Goal: Task Accomplishment & Management: Manage account settings

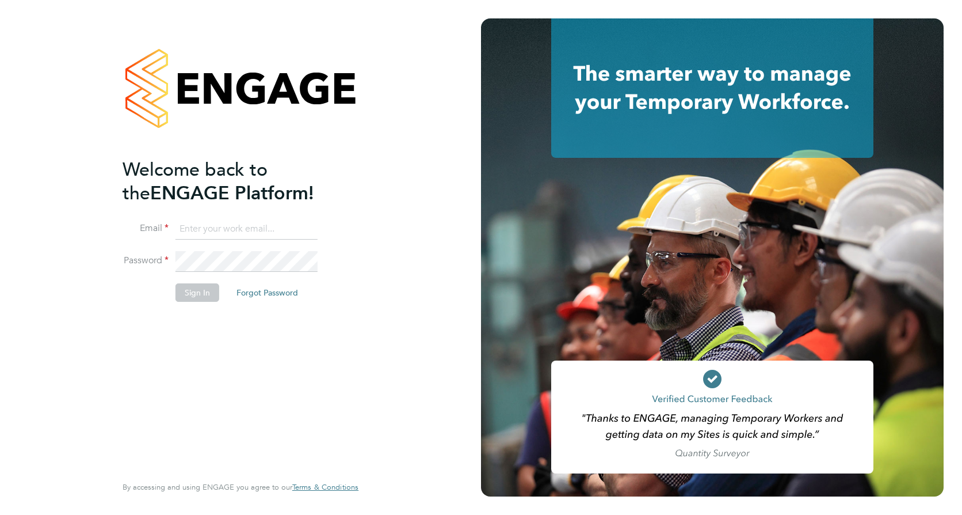
type input "joe.quashie@vistry.co.uk"
click at [192, 292] on button "Sign In" at bounding box center [198, 292] width 44 height 18
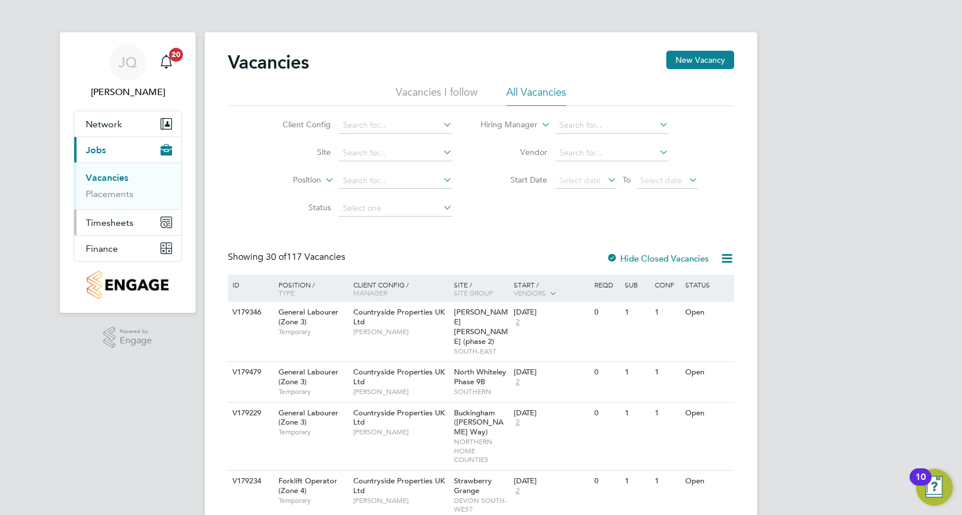
click at [104, 217] on span "Timesheets" at bounding box center [110, 222] width 48 height 11
click at [100, 220] on span "Timesheets" at bounding box center [110, 222] width 48 height 11
click at [115, 204] on link "Timesheets" at bounding box center [110, 203] width 48 height 11
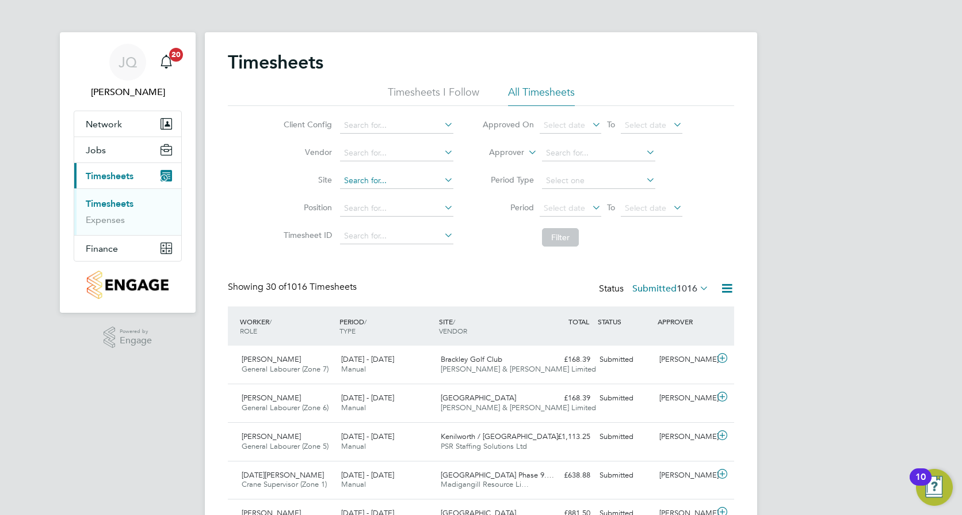
click at [362, 180] on input at bounding box center [396, 181] width 113 height 16
click at [365, 192] on b "Westoning" at bounding box center [364, 197] width 41 height 10
type input "Westoning"
click at [566, 231] on button "Filter" at bounding box center [560, 237] width 37 height 18
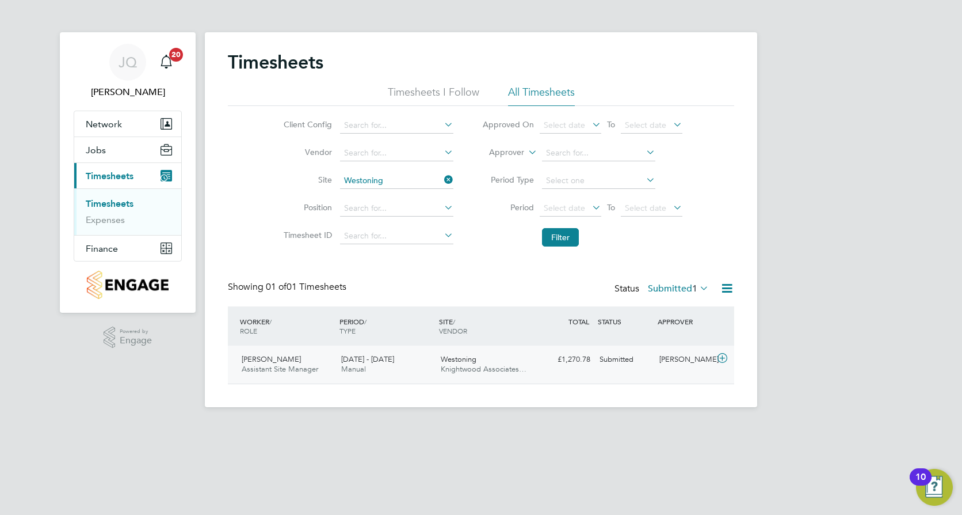
click at [571, 368] on div "£1,270.78 Submitted" at bounding box center [565, 359] width 60 height 19
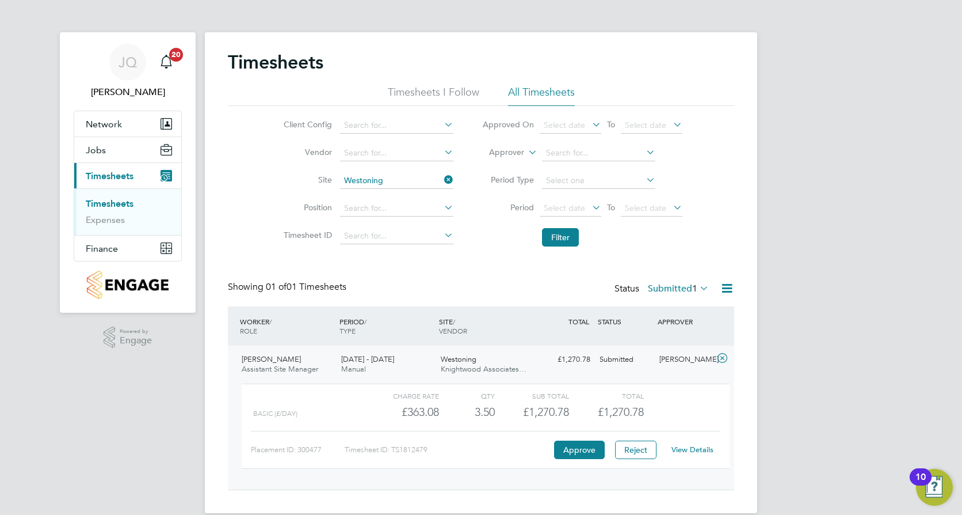
click at [691, 447] on link "View Details" at bounding box center [693, 449] width 42 height 10
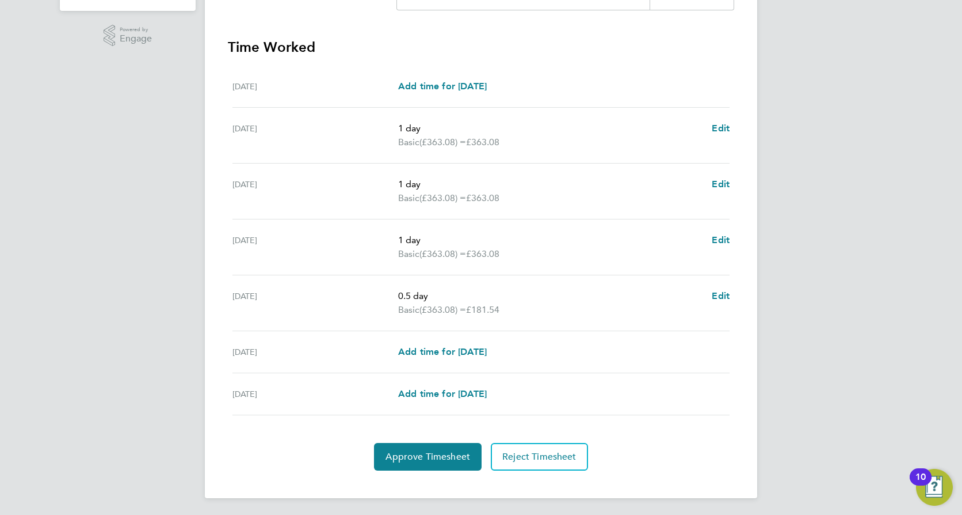
scroll to position [303, 0]
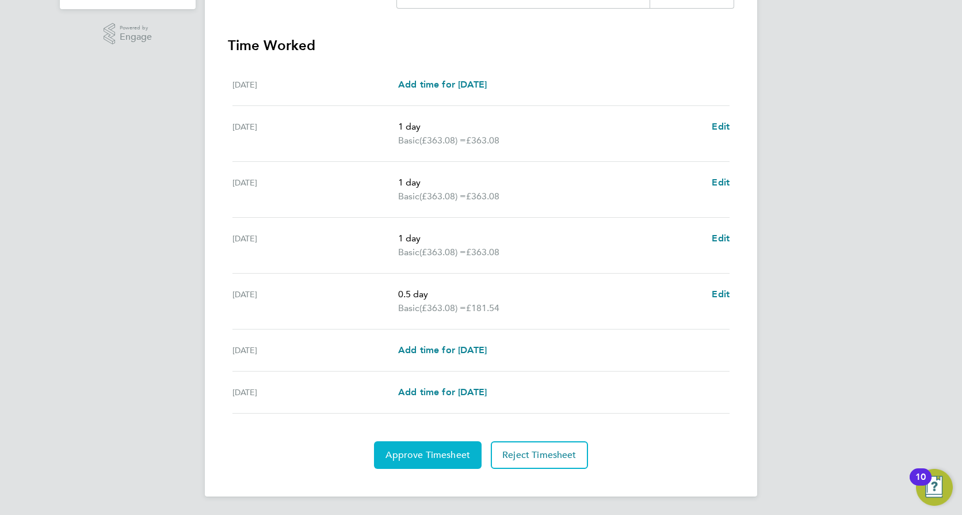
click at [428, 459] on span "Approve Timesheet" at bounding box center [428, 455] width 85 height 12
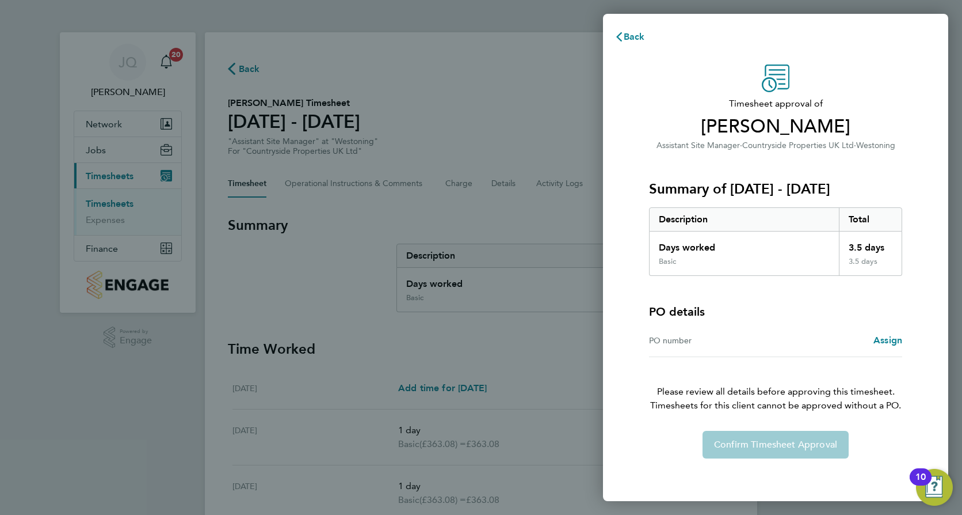
click at [712, 343] on div "PO number" at bounding box center [712, 340] width 127 height 14
click at [888, 340] on span "Assign" at bounding box center [888, 339] width 29 height 11
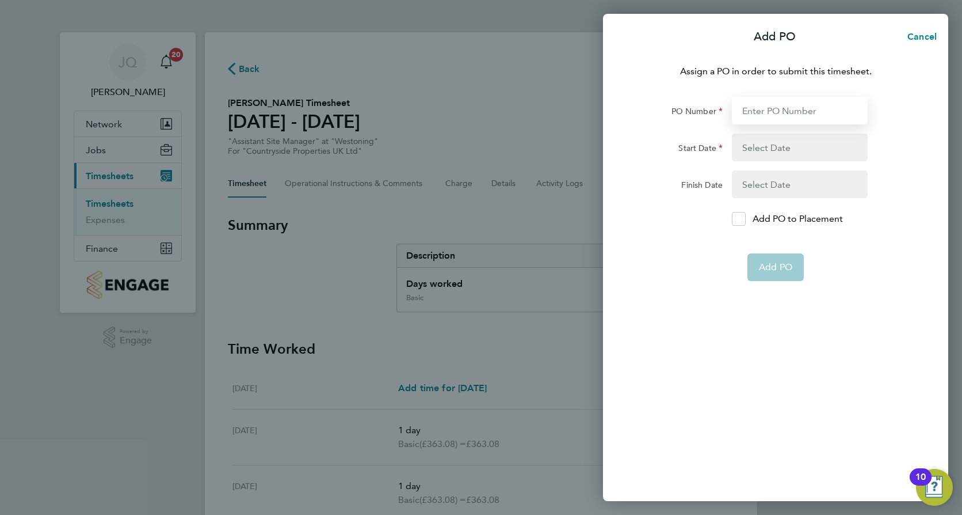
click at [770, 108] on input "PO Number" at bounding box center [800, 111] width 136 height 28
type input "Roy Riley"
type input "r"
type input "OY"
type input "r"
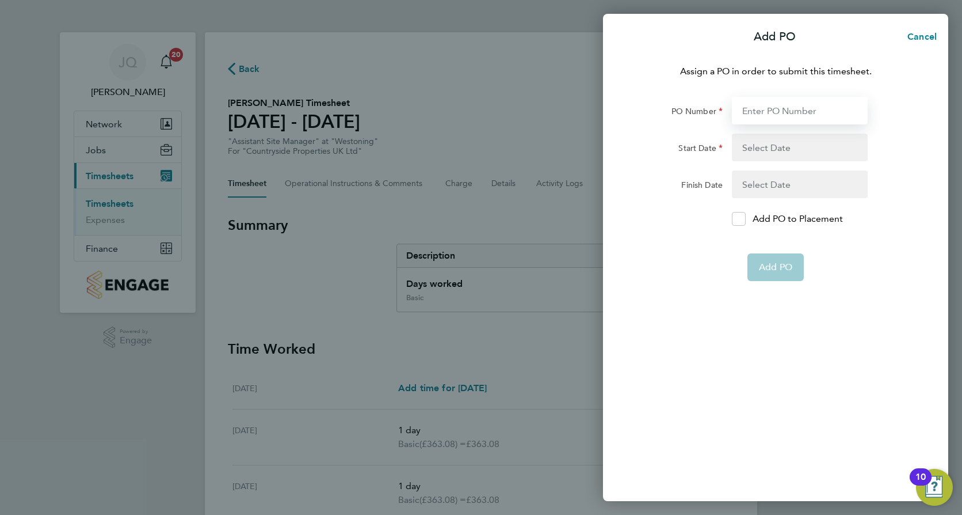
type input "R"
type input "14 Apr 25"
type input "18 Apr 25"
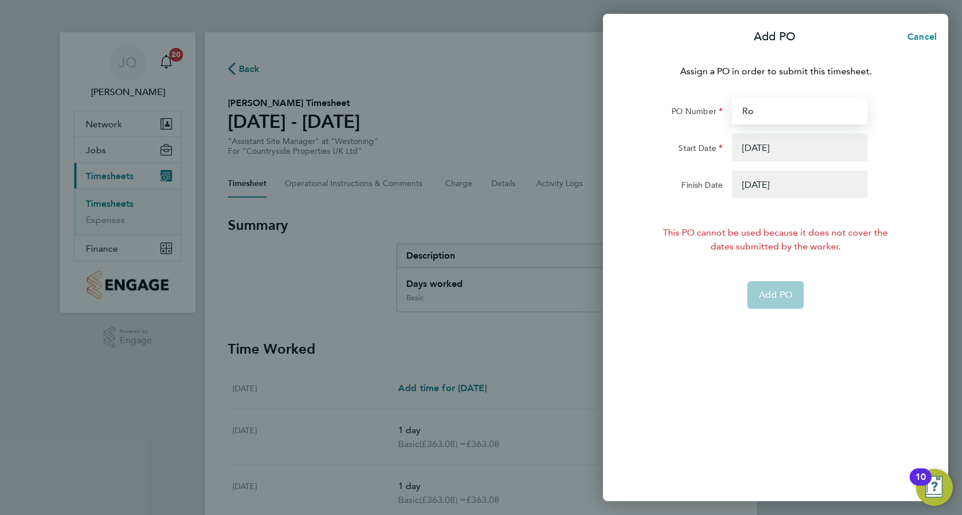
type input "Roy"
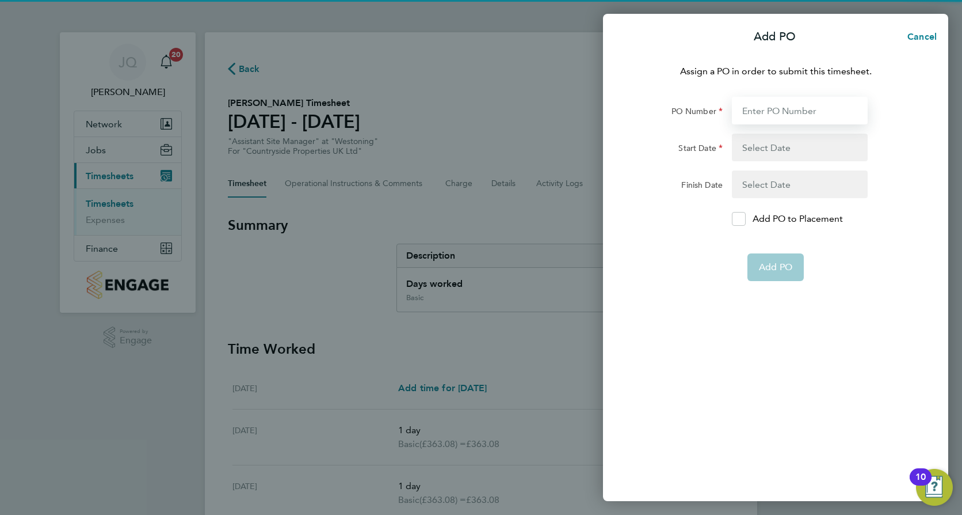
type input "R"
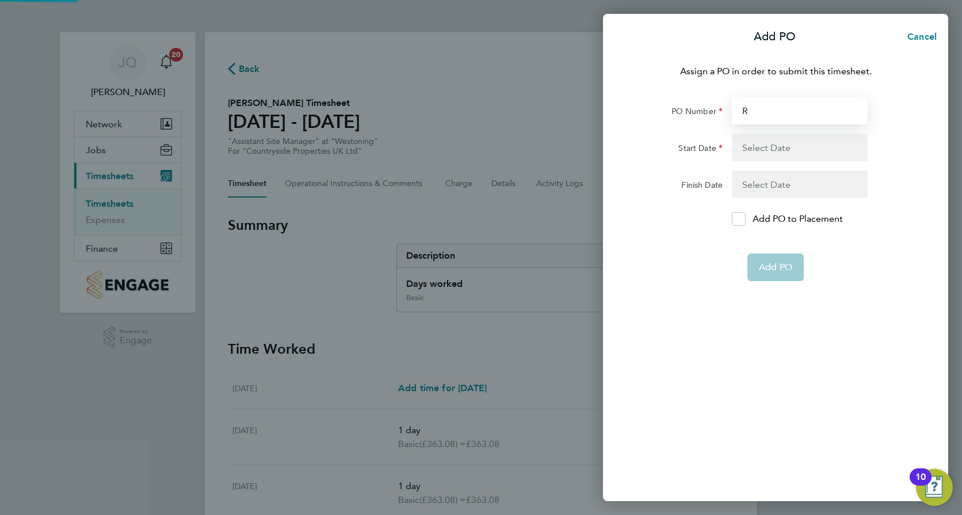
type input "14 Apr 25"
type input "18 Apr 25"
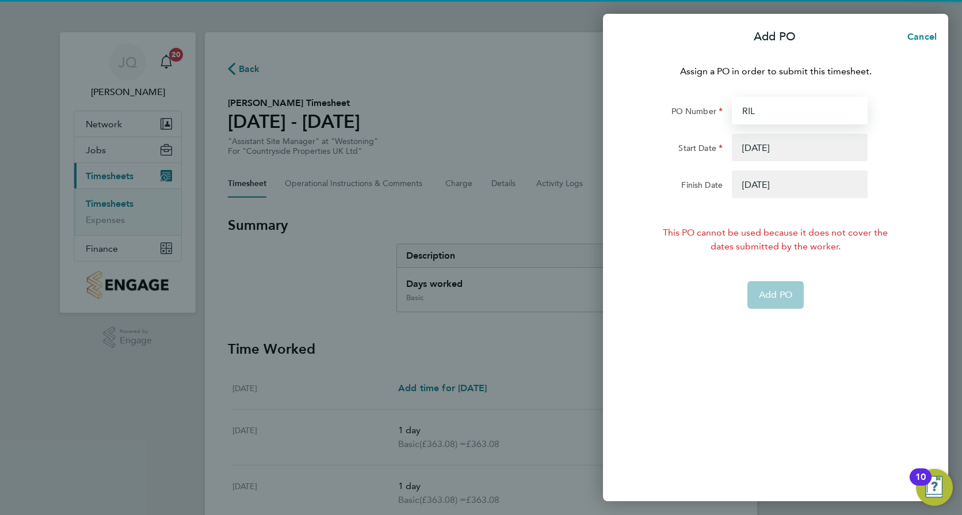
type input "RILE"
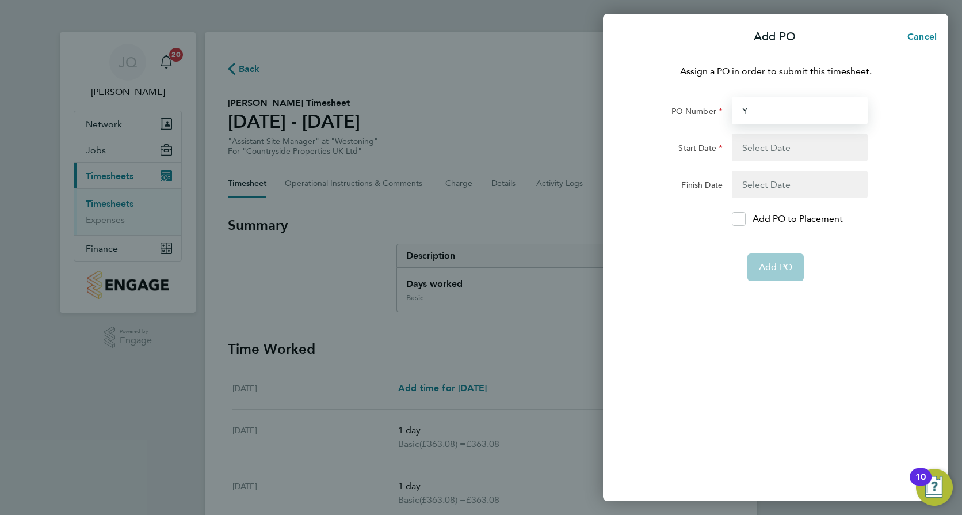
type input "Y"
type input "r"
click at [794, 111] on input "PO Number" at bounding box center [800, 111] width 136 height 28
type input "r"
type input "O"
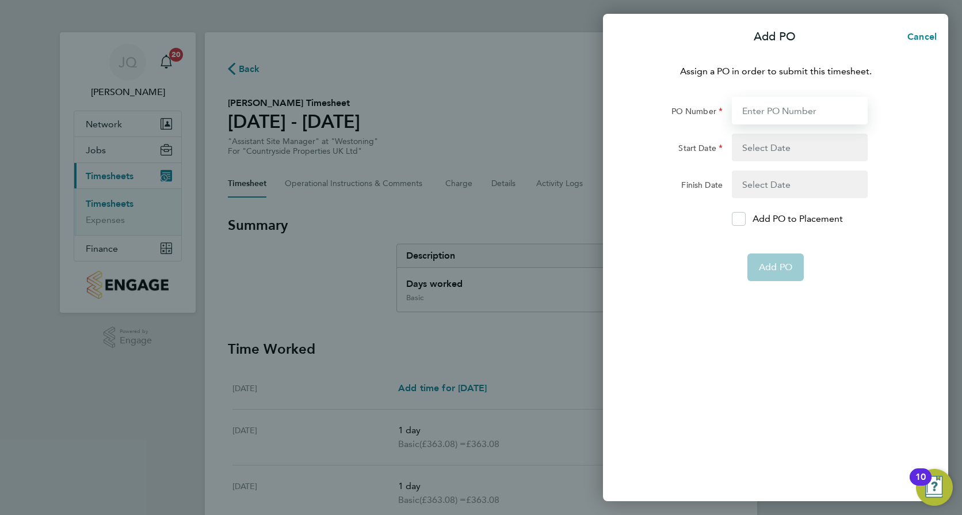
type input "R"
type input "14 Apr 25"
type input "18 Apr 25"
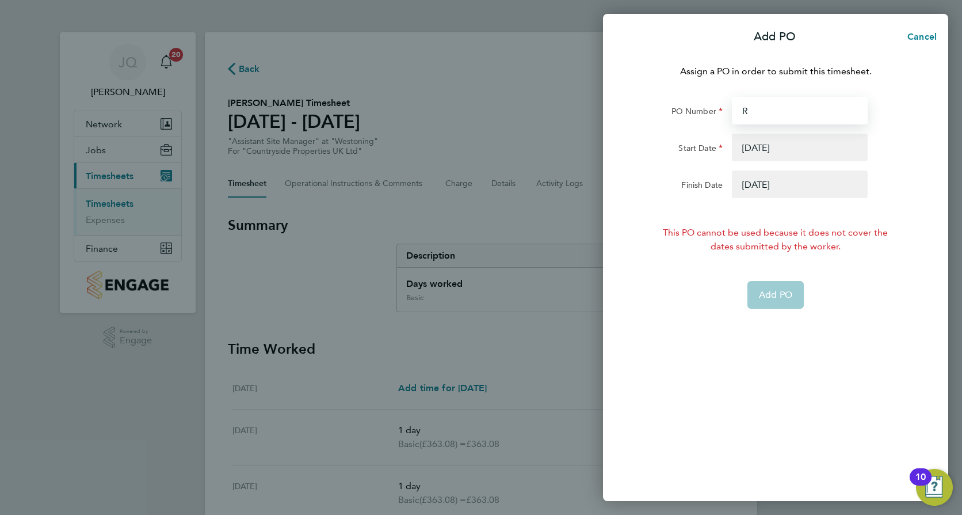
type input "Ro"
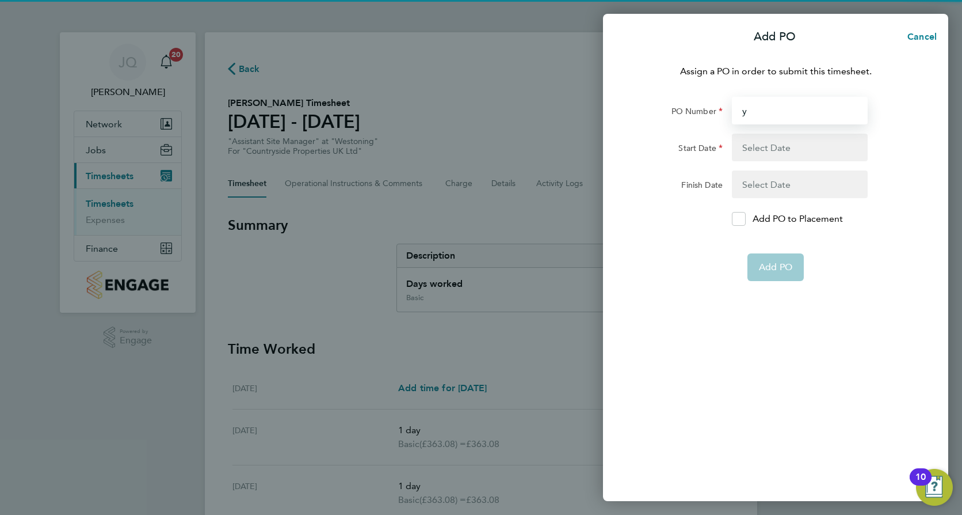
type input "y"
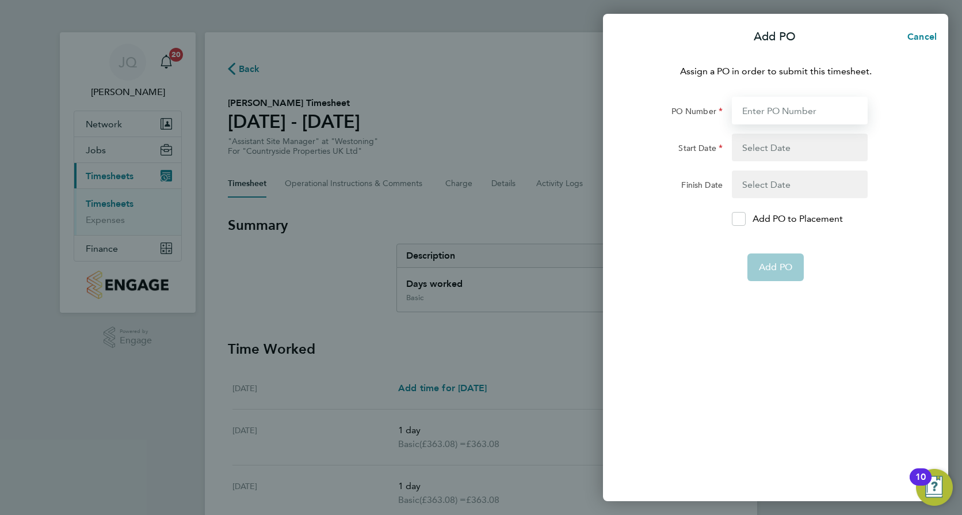
type input "R"
type input "14 Apr 25"
type input "18 Apr 25"
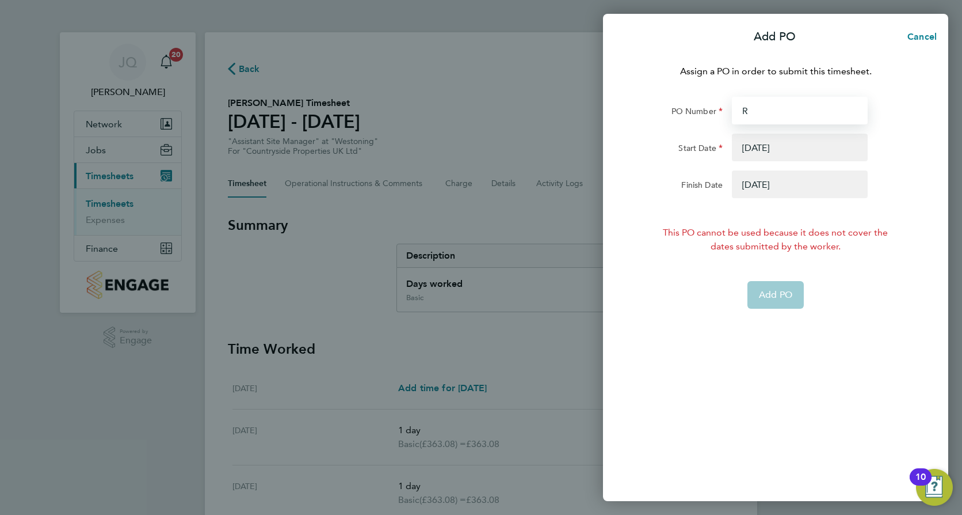
type input "Ri"
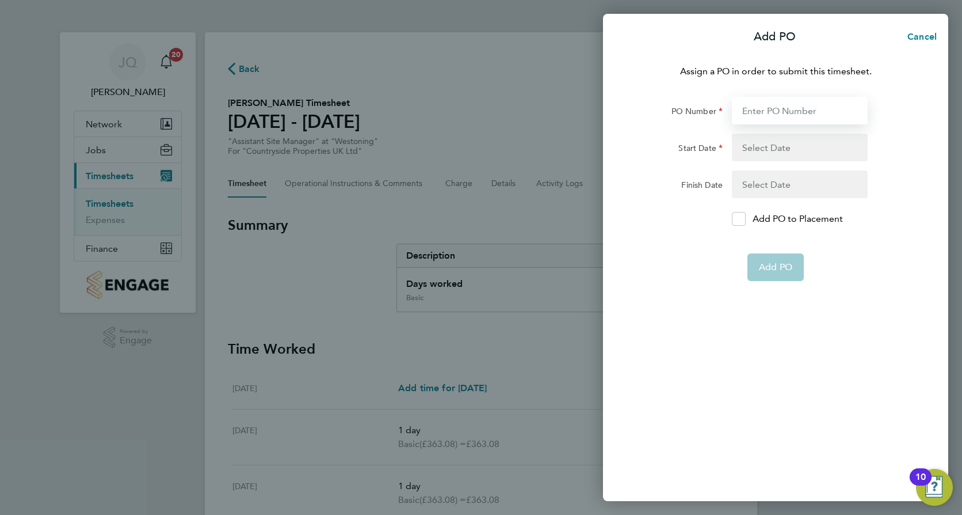
drag, startPoint x: 769, startPoint y: 107, endPoint x: 770, endPoint y: 115, distance: 7.5
click at [770, 107] on input "PO Number" at bounding box center [800, 111] width 136 height 28
click at [760, 111] on input "PO Number" at bounding box center [800, 111] width 136 height 28
type input "R"
type input "14 Apr 25"
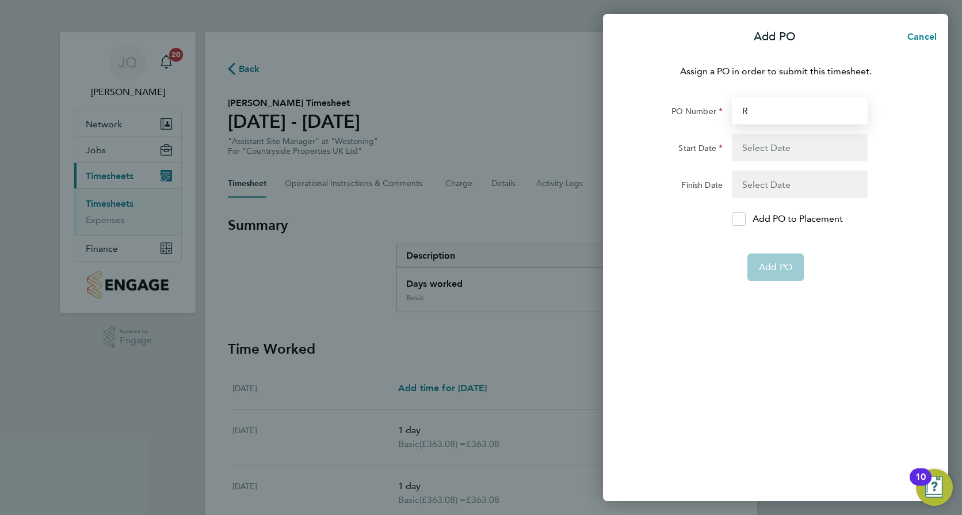
type input "18 Apr 25"
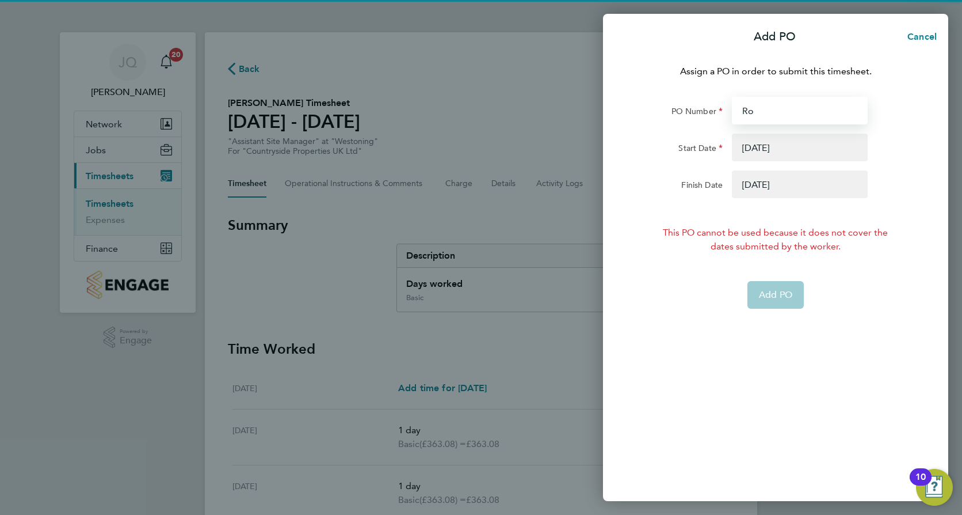
type input "Roy"
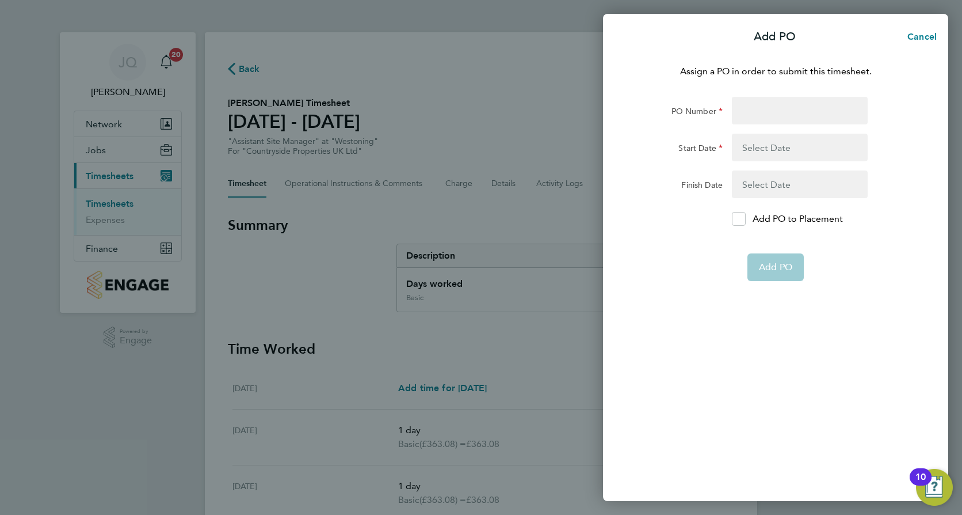
click at [668, 143] on div "Start Date" at bounding box center [679, 145] width 87 height 23
click at [755, 143] on button "button" at bounding box center [800, 148] width 136 height 28
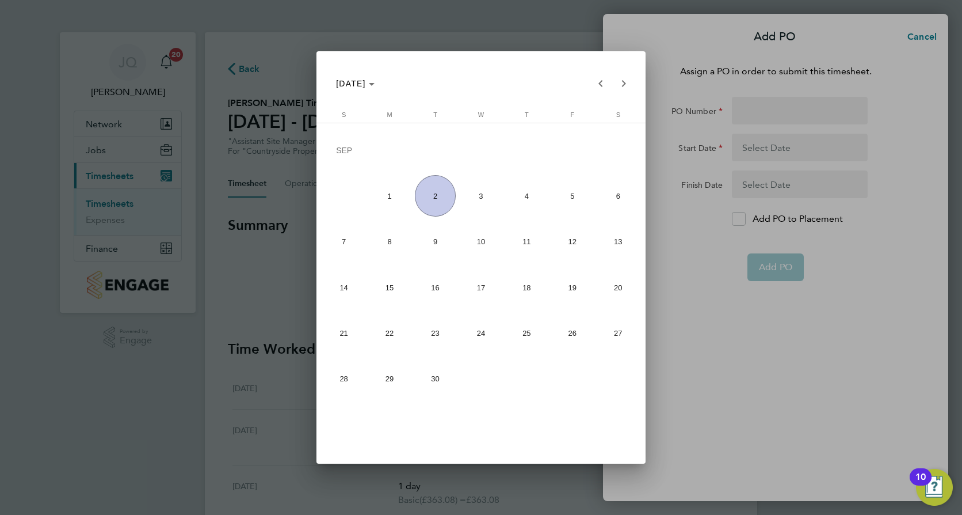
click at [662, 160] on div at bounding box center [481, 257] width 962 height 515
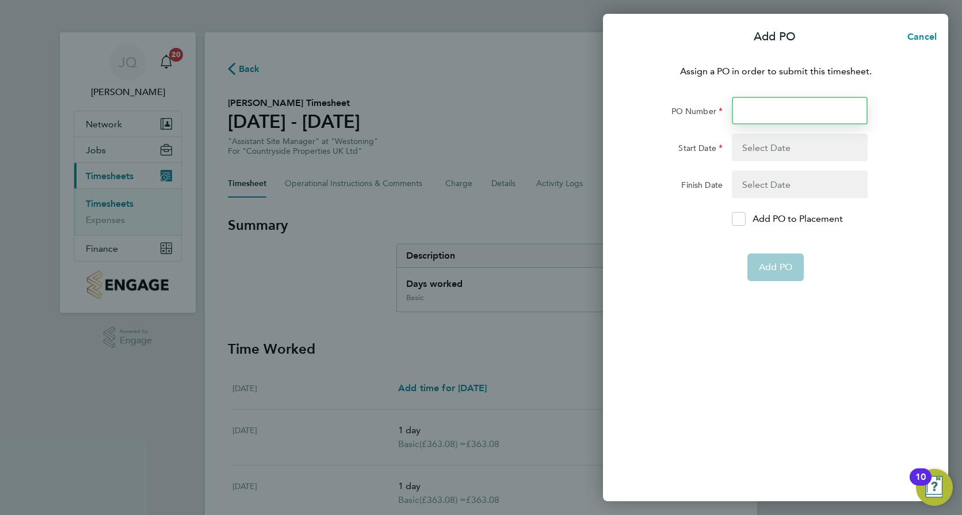
click at [764, 113] on input "PO Number" at bounding box center [800, 111] width 136 height 28
type input "[PERSON_NAME]"
click at [798, 143] on button "button" at bounding box center [800, 148] width 136 height 28
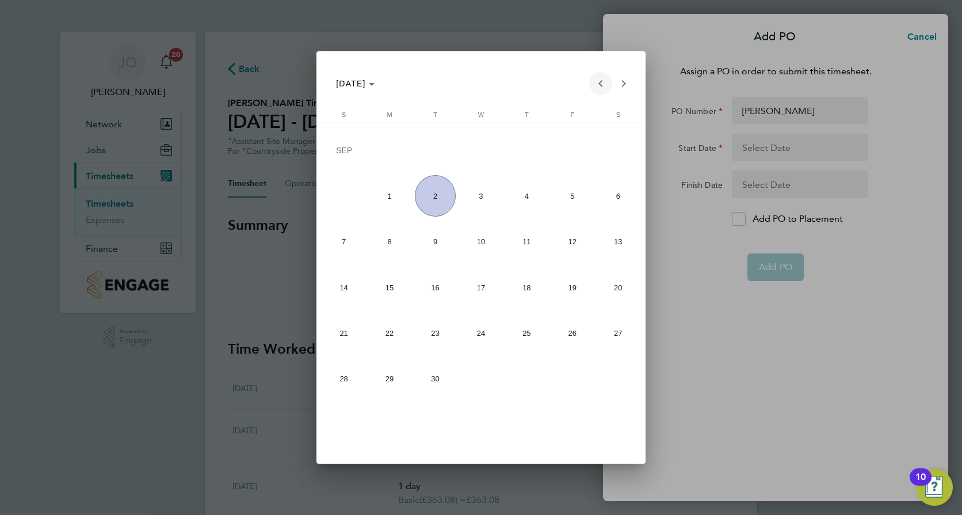
click at [596, 85] on span "Previous month" at bounding box center [600, 83] width 23 height 23
drag, startPoint x: 351, startPoint y: 335, endPoint x: 355, endPoint y: 343, distance: 8.5
click at [359, 339] on span "24" at bounding box center [344, 335] width 41 height 41
type input "24 Aug 25"
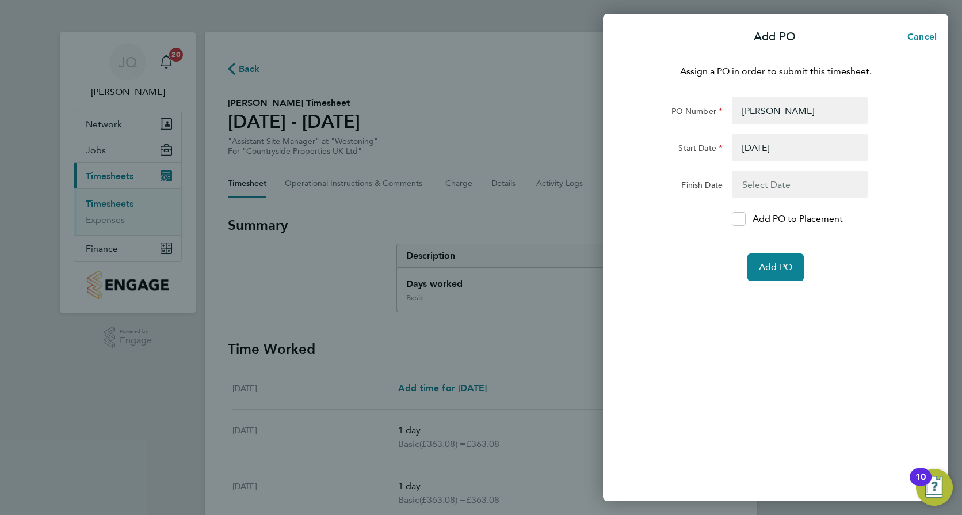
click at [808, 177] on button "button" at bounding box center [800, 184] width 136 height 28
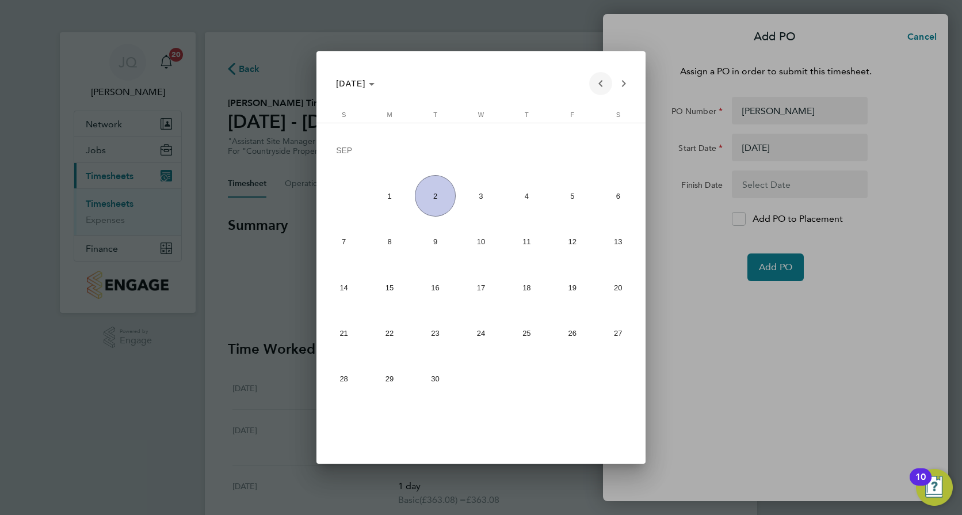
click at [598, 83] on span "Previous month" at bounding box center [600, 83] width 23 height 23
click at [579, 338] on span "29" at bounding box center [572, 335] width 41 height 41
type input "29 Aug 25"
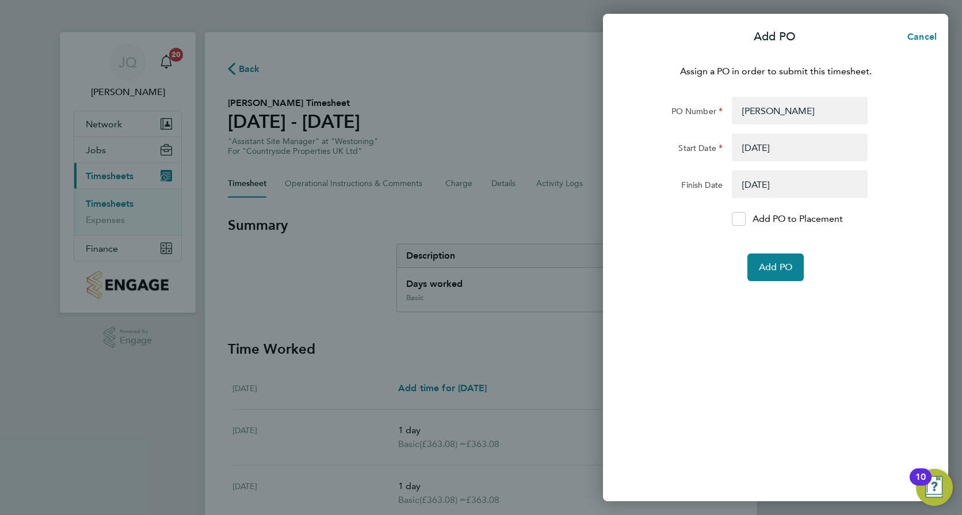
click at [777, 148] on button "button" at bounding box center [800, 148] width 136 height 28
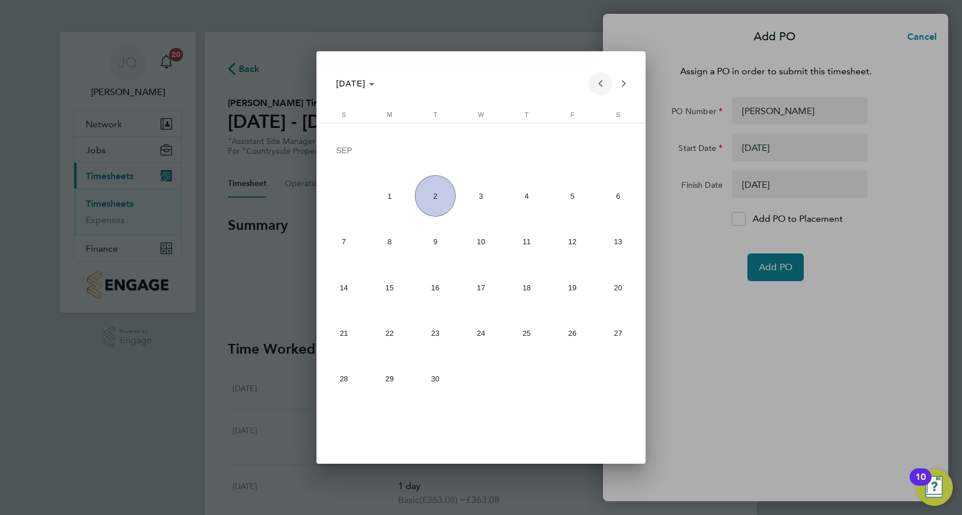
click at [595, 81] on span "Previous month" at bounding box center [600, 83] width 23 height 23
click at [387, 336] on span "25" at bounding box center [389, 335] width 41 height 41
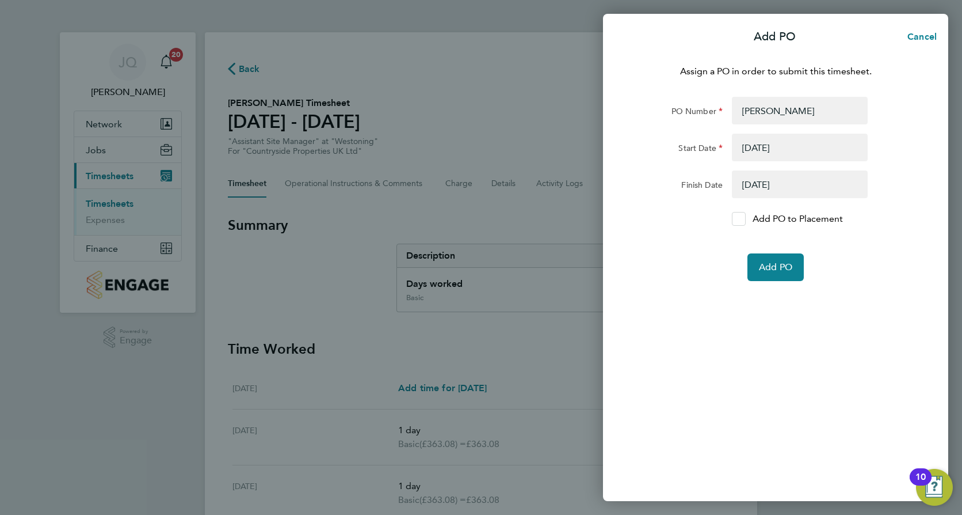
click at [743, 221] on icon at bounding box center [739, 218] width 9 height 7
click at [743, 219] on input "Add PO to Placement" at bounding box center [743, 219] width 0 height 0
click at [787, 271] on span "Add PO" at bounding box center [775, 267] width 33 height 12
click at [801, 395] on div "Assign a PO in order to submit this timesheet. PO Number Roy Riley Start Date 2…" at bounding box center [775, 276] width 345 height 450
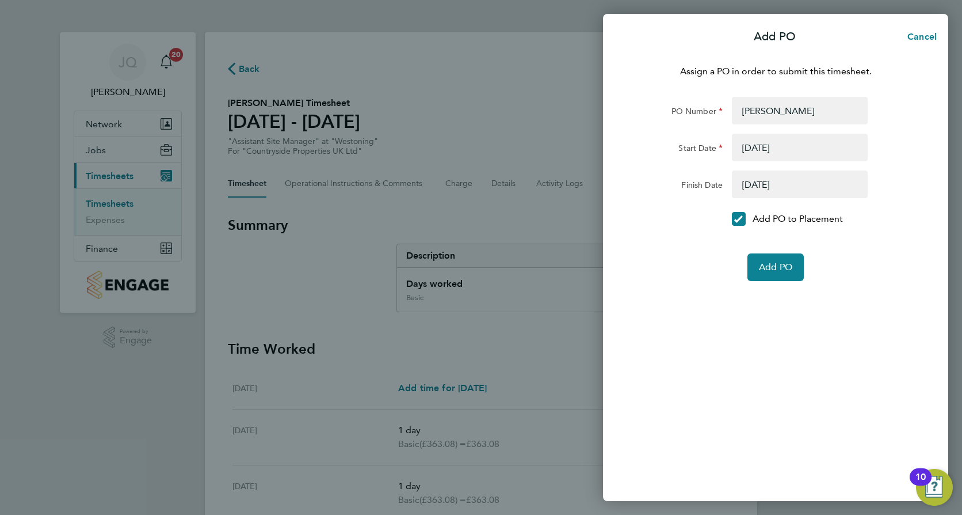
click at [811, 181] on button "button" at bounding box center [800, 184] width 136 height 28
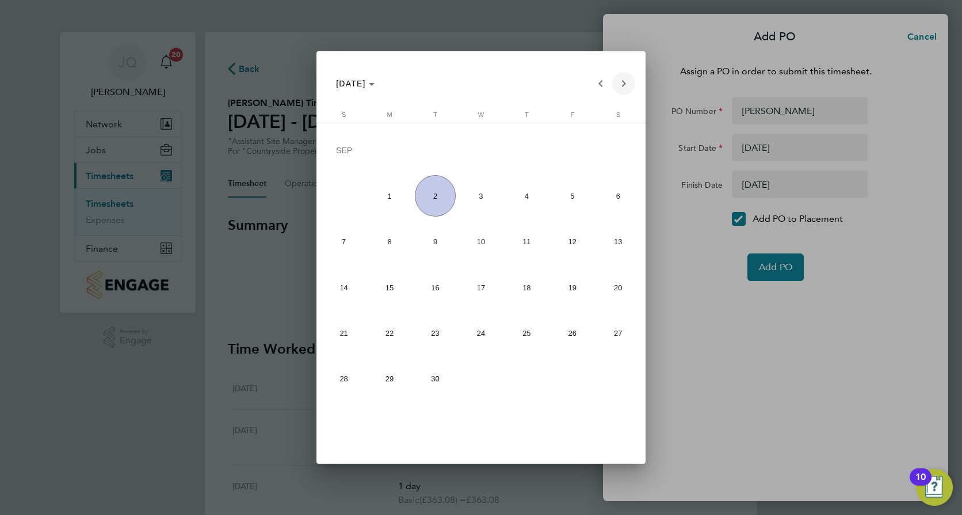
click at [615, 85] on span "Next month" at bounding box center [623, 83] width 23 height 23
click at [601, 83] on span "Previous month" at bounding box center [600, 83] width 23 height 23
click at [600, 83] on span "Previous month" at bounding box center [600, 83] width 23 height 23
click at [347, 338] on span "24" at bounding box center [344, 335] width 41 height 41
click at [583, 328] on span "29" at bounding box center [572, 335] width 41 height 41
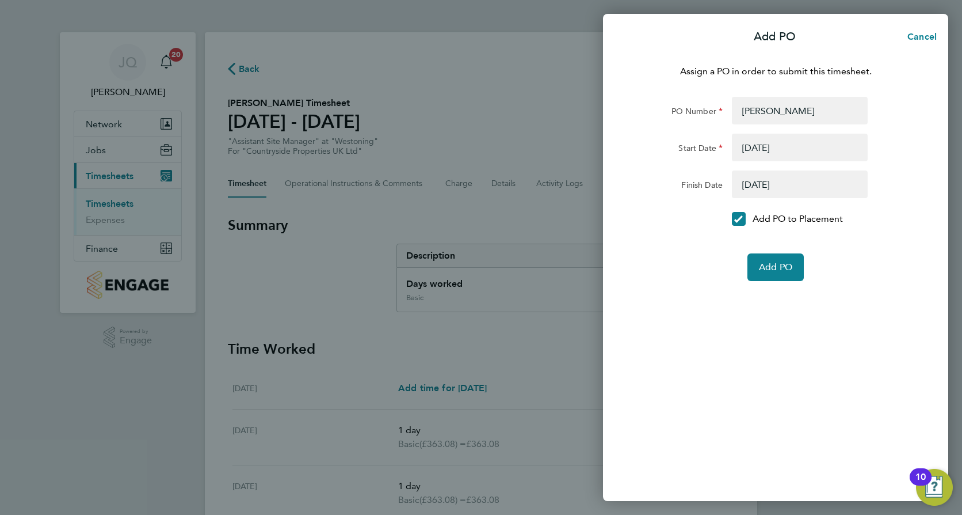
click at [801, 147] on button "button" at bounding box center [800, 148] width 136 height 28
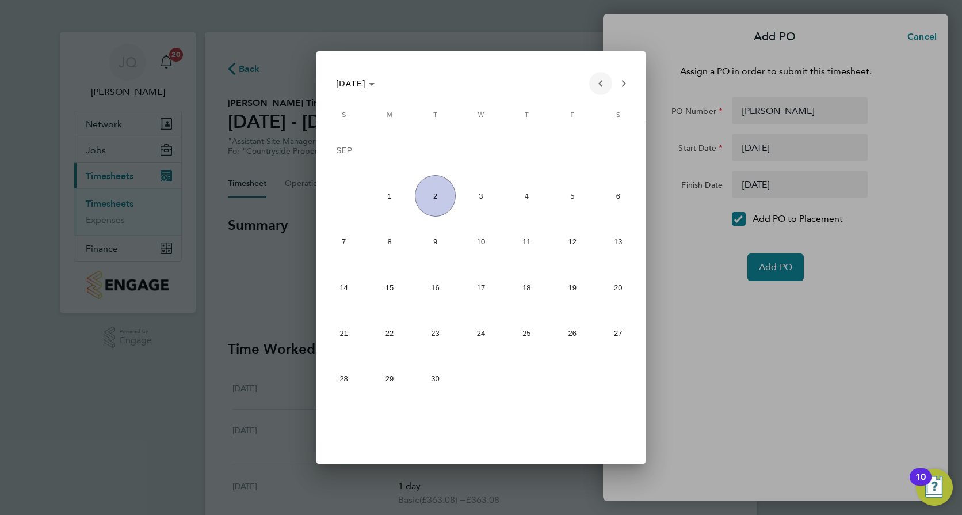
click at [599, 81] on span "Previous month" at bounding box center [600, 83] width 23 height 23
click at [347, 341] on span "24" at bounding box center [344, 335] width 41 height 41
type input "24 Aug 25"
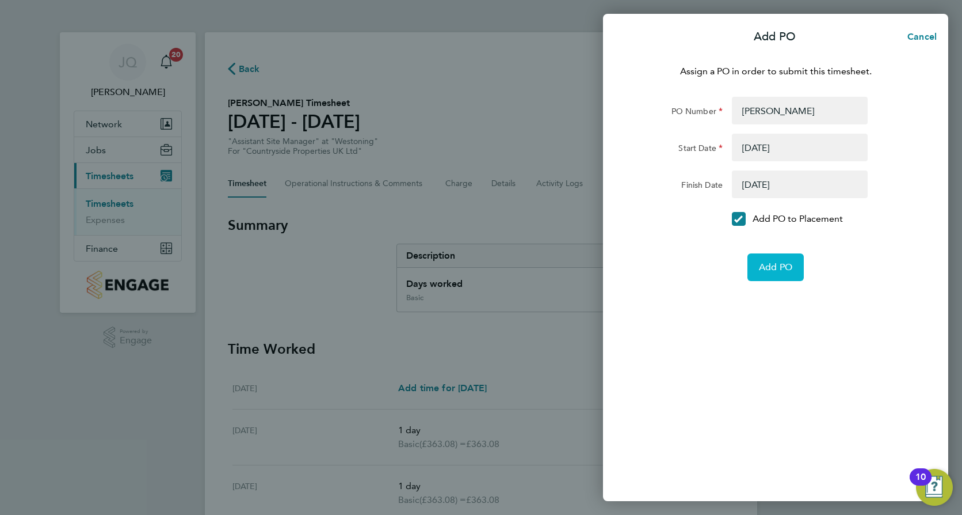
click at [779, 266] on span "Add PO" at bounding box center [775, 267] width 33 height 12
click at [808, 112] on input "[PERSON_NAME]" at bounding box center [800, 111] width 136 height 28
type input "Roy Riley COVER"
click at [798, 281] on div "Assign a PO in order to submit this timesheet. PO Number Roy Riley COVER Start …" at bounding box center [775, 276] width 345 height 450
click at [786, 261] on span "Add PO" at bounding box center [775, 267] width 33 height 12
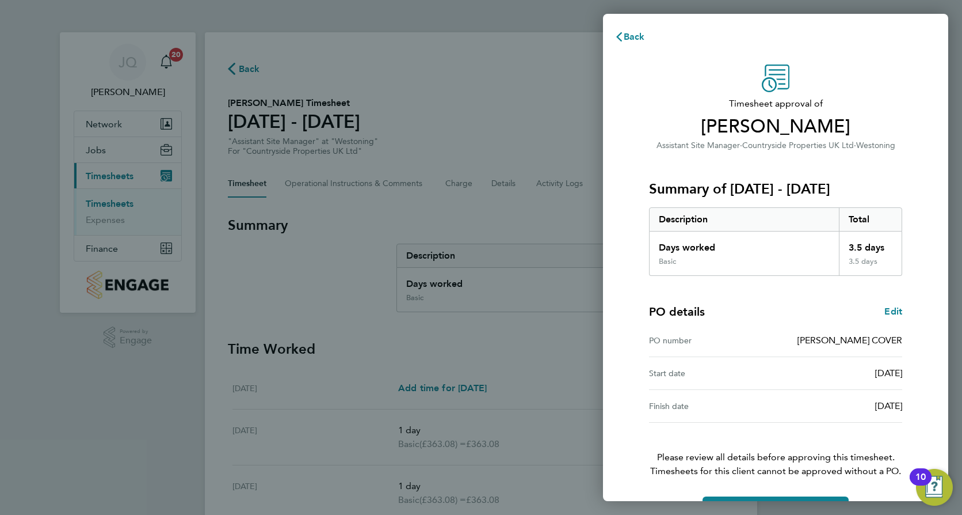
scroll to position [37, 0]
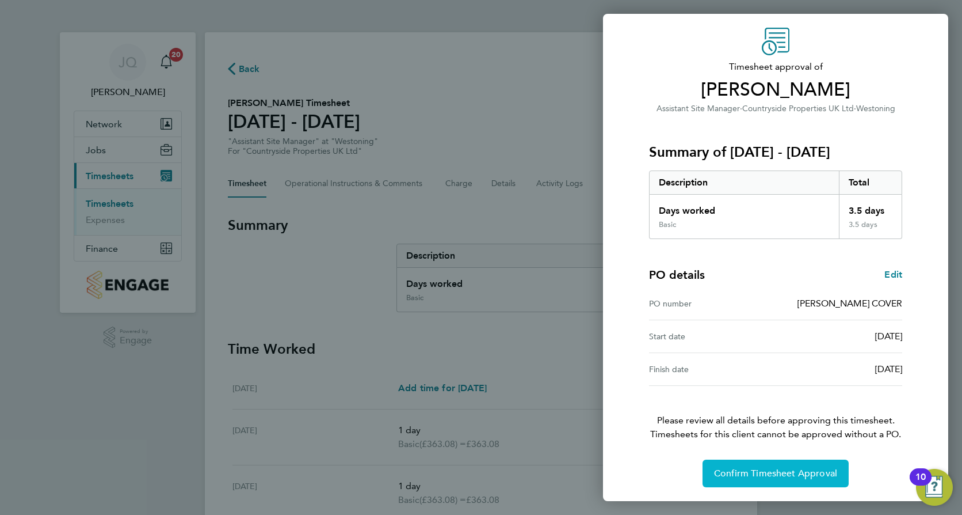
click at [768, 469] on span "Confirm Timesheet Approval" at bounding box center [775, 473] width 123 height 12
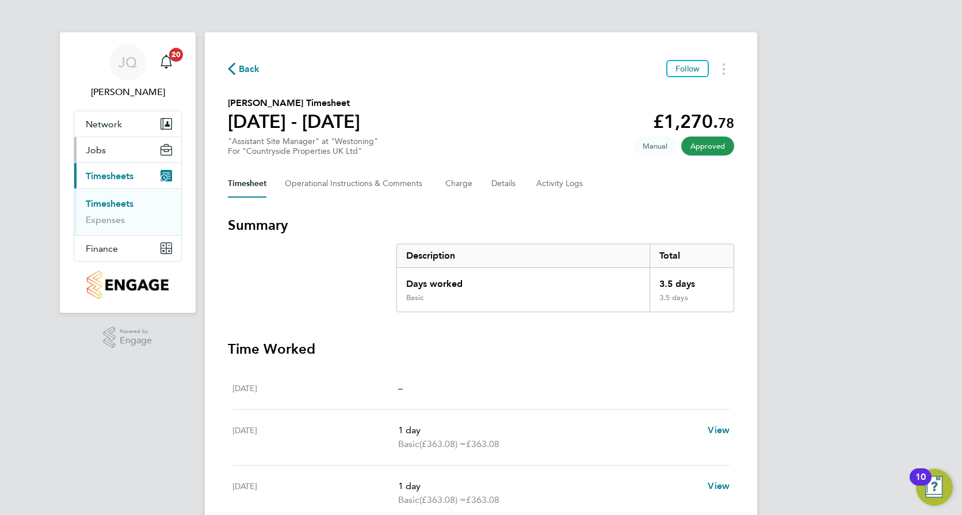
click at [97, 149] on span "Jobs" at bounding box center [96, 149] width 20 height 11
click at [106, 191] on link "Placements" at bounding box center [110, 193] width 48 height 11
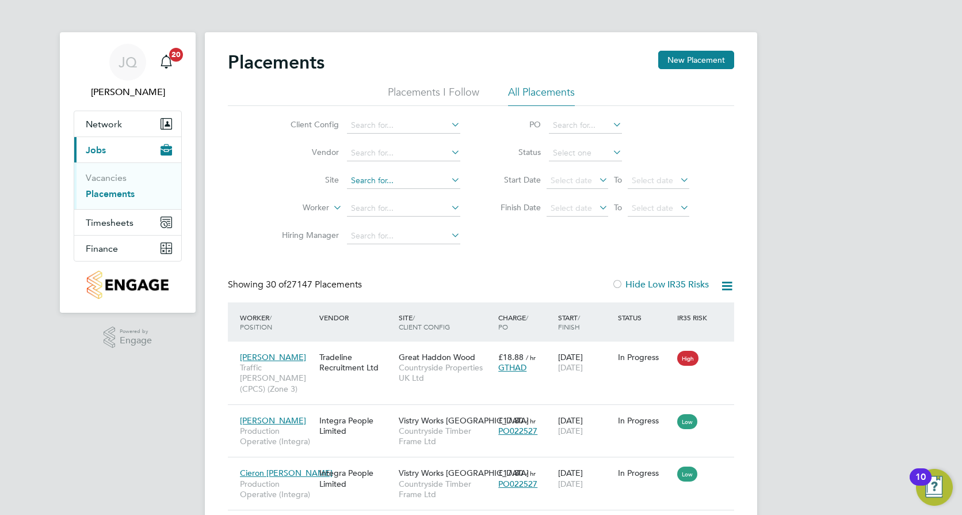
click at [366, 184] on input at bounding box center [403, 181] width 113 height 16
click at [388, 197] on b "Westoning" at bounding box center [371, 197] width 41 height 10
type input "Westoning"
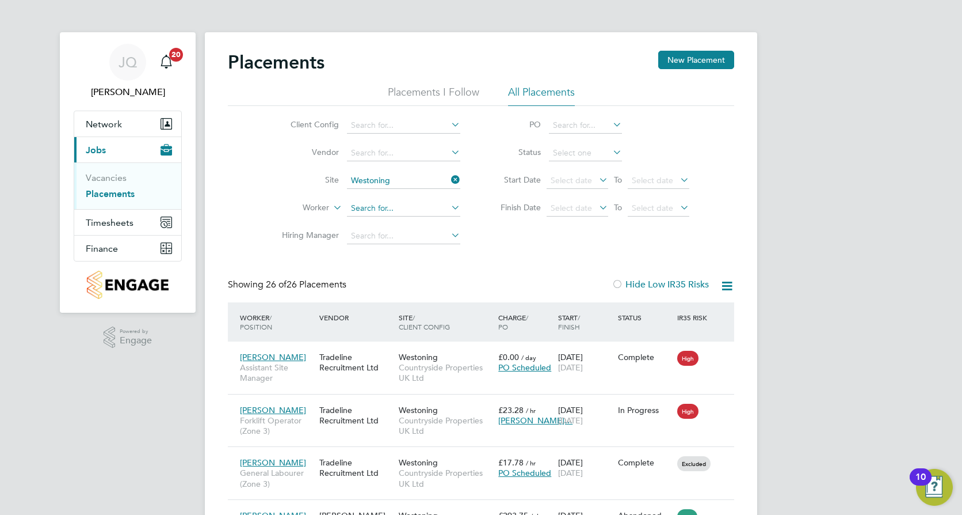
click at [398, 207] on input at bounding box center [403, 208] width 113 height 16
click at [584, 153] on input at bounding box center [585, 153] width 73 height 16
click at [576, 169] on li "Active" at bounding box center [586, 168] width 74 height 15
type input "Active"
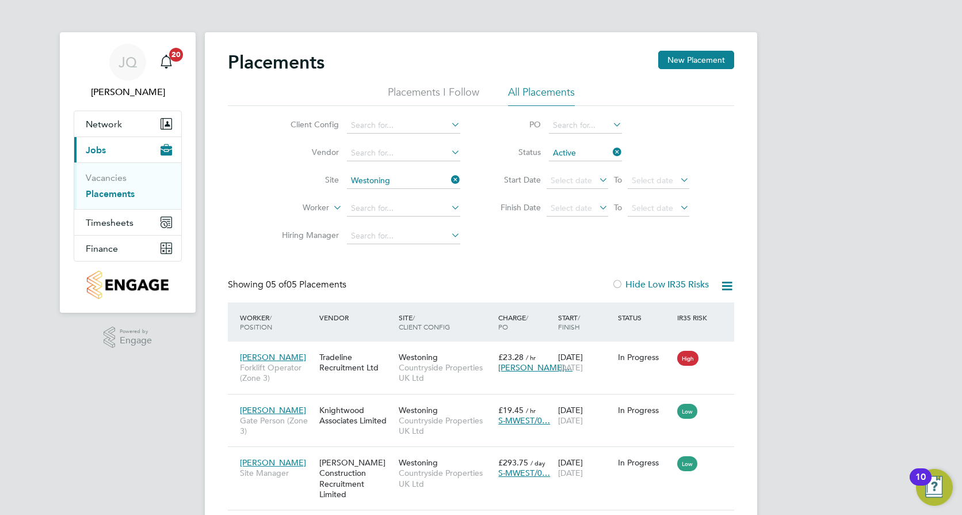
click at [395, 178] on input "Westoning" at bounding box center [403, 181] width 113 height 16
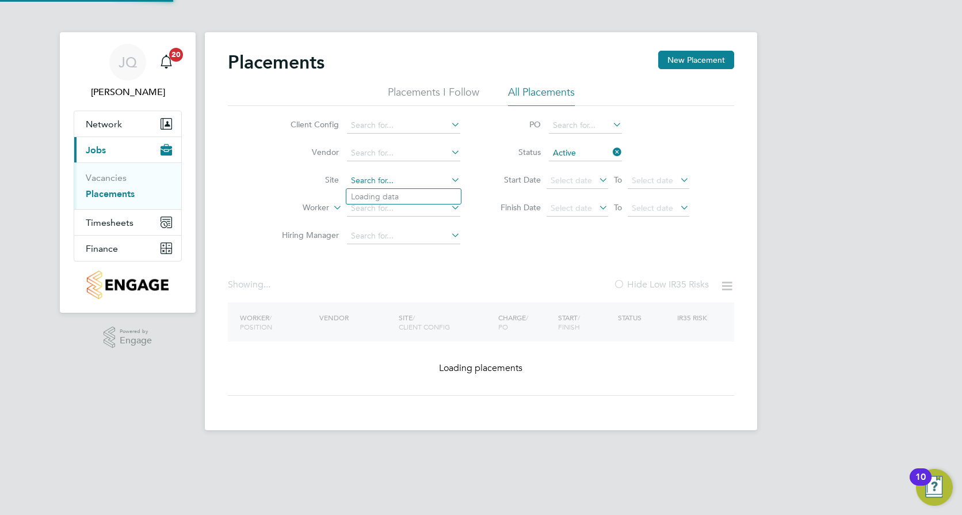
click at [395, 178] on input at bounding box center [403, 181] width 113 height 16
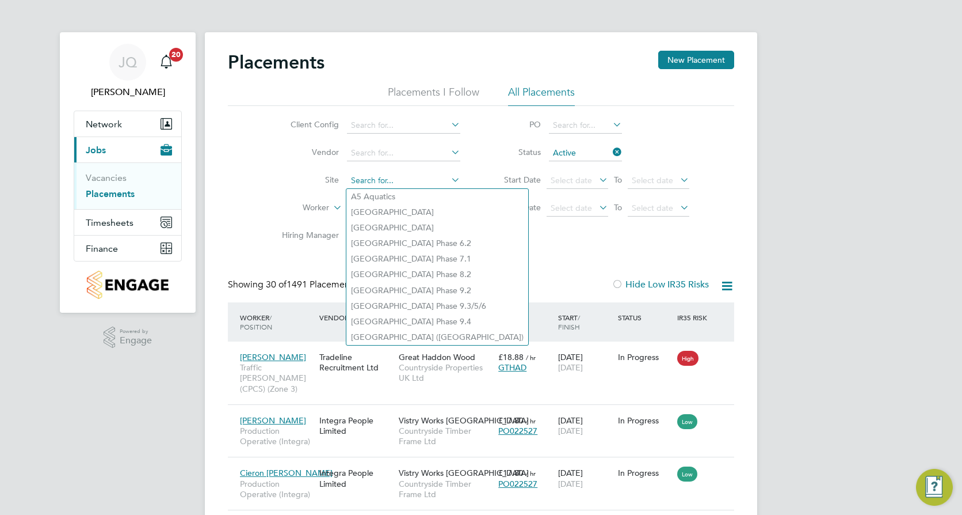
scroll to position [43, 100]
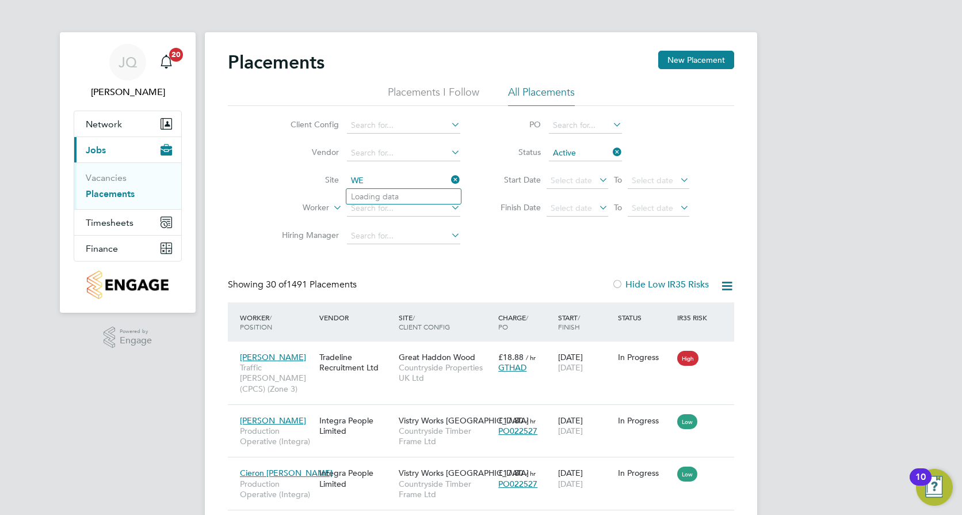
type input "W"
click at [390, 210] on li "Hought on Regis Parcel 8" at bounding box center [404, 212] width 115 height 16
type input "Houghton Regis Parcel 8"
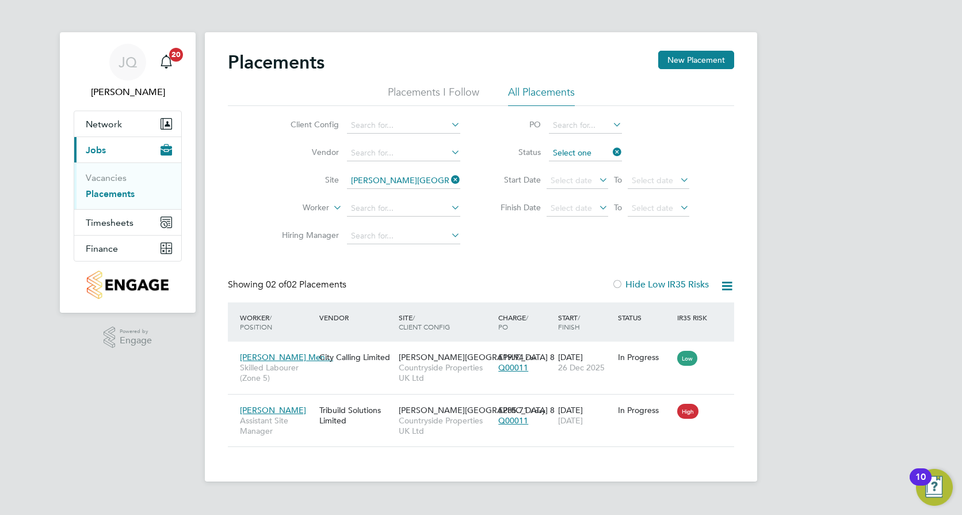
click at [601, 153] on input at bounding box center [585, 153] width 73 height 16
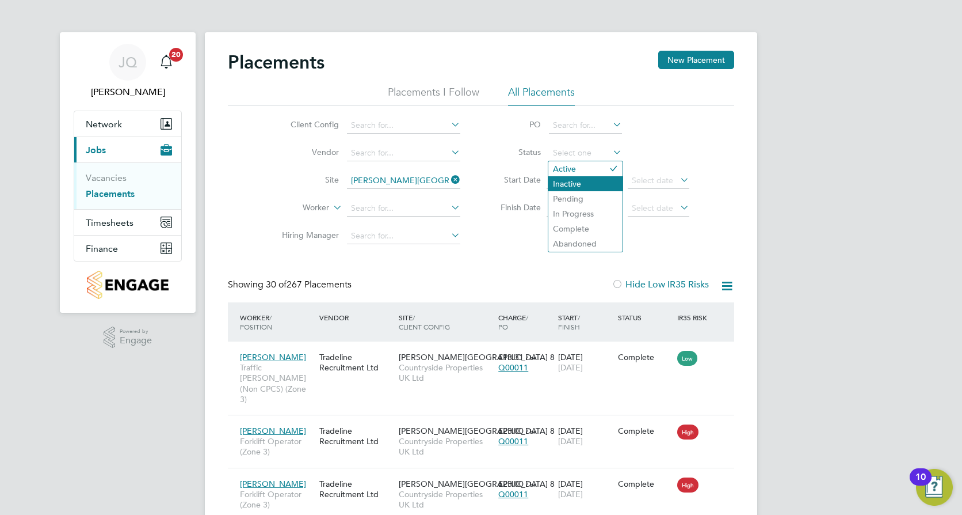
click at [579, 181] on li "Inactive" at bounding box center [586, 183] width 74 height 15
type input "Inactive"
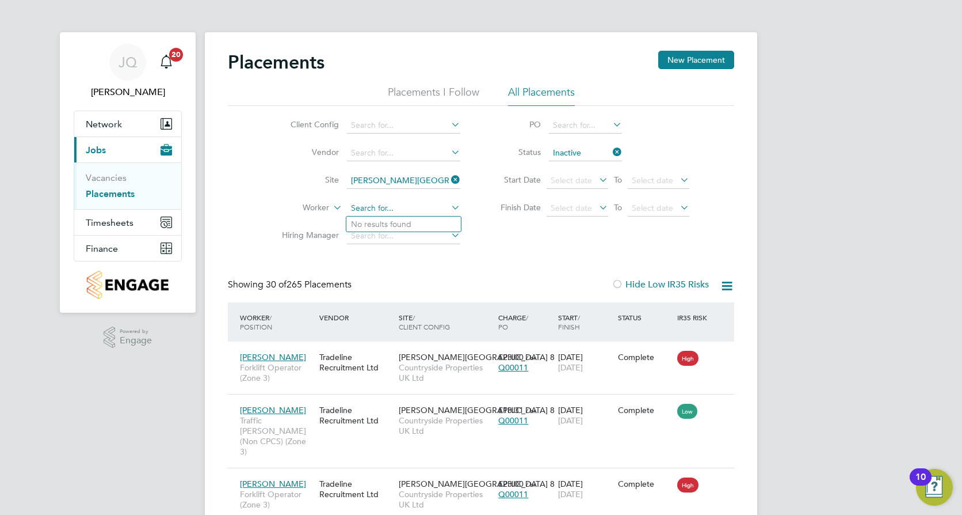
click at [371, 202] on input at bounding box center [403, 208] width 113 height 16
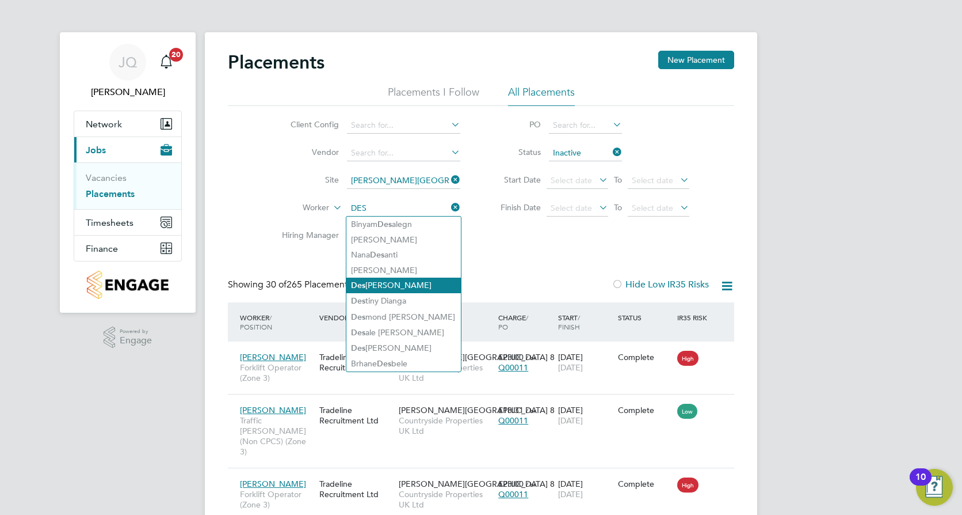
click at [420, 284] on li "Des [PERSON_NAME]" at bounding box center [404, 285] width 115 height 16
type input "[PERSON_NAME]"
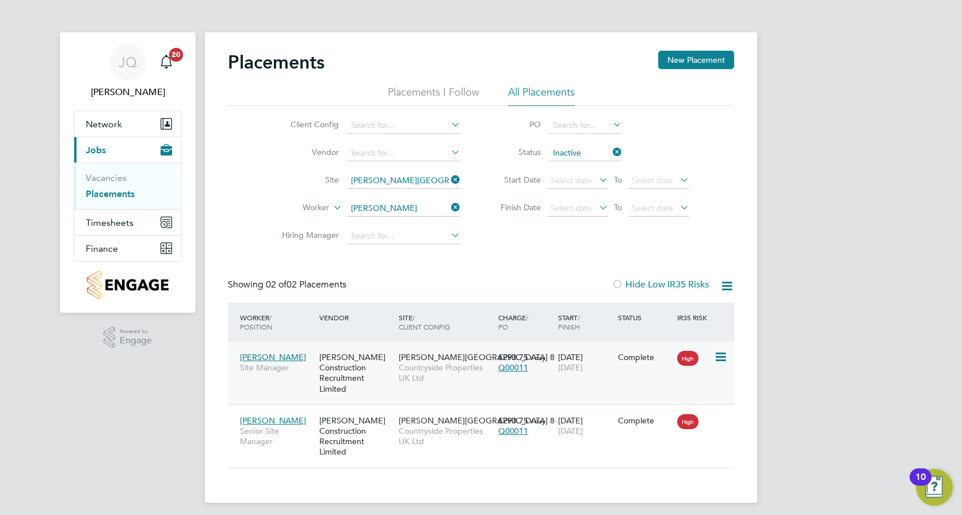
click at [724, 354] on icon at bounding box center [720, 357] width 12 height 14
click at [394, 361] on div "[PERSON_NAME] Construction Recruitment Limited" at bounding box center [356, 373] width 79 height 54
click at [718, 419] on icon at bounding box center [720, 420] width 12 height 14
click at [561, 432] on span "[DATE]" at bounding box center [570, 430] width 25 height 10
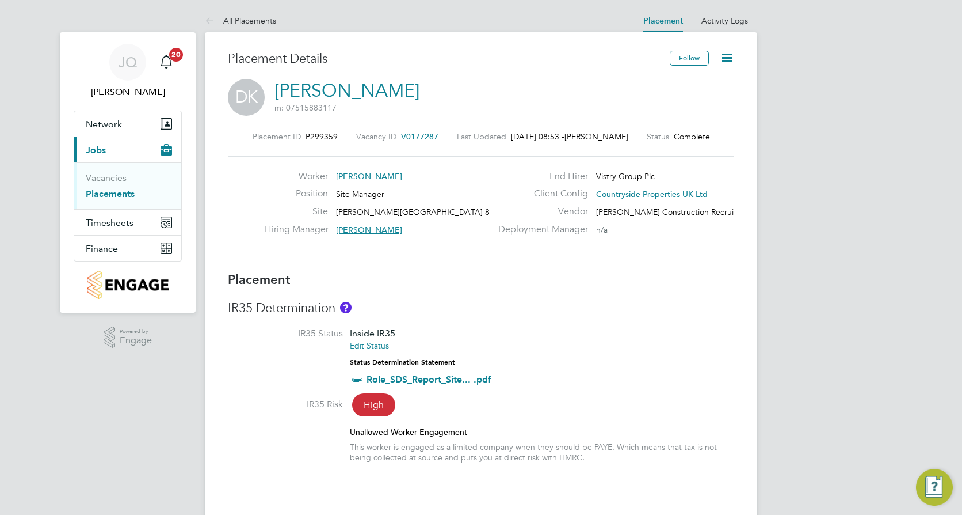
click at [729, 54] on icon at bounding box center [727, 58] width 14 height 14
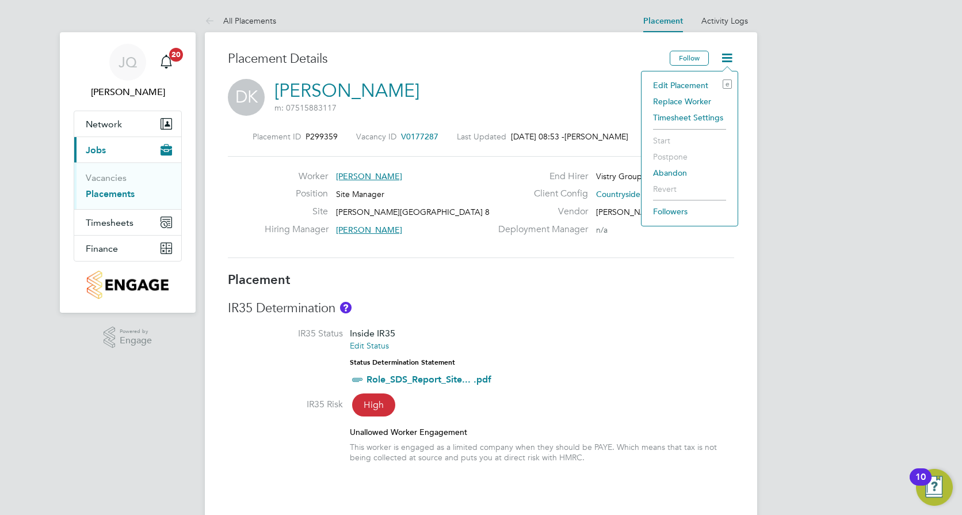
click at [683, 83] on li "Edit Placement e" at bounding box center [690, 85] width 85 height 16
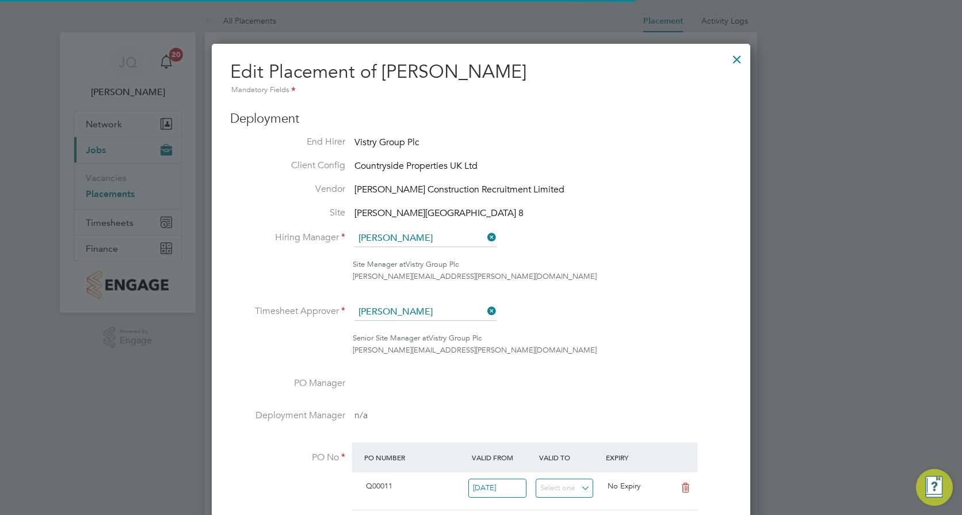
scroll to position [6, 6]
click at [740, 58] on div at bounding box center [737, 56] width 21 height 21
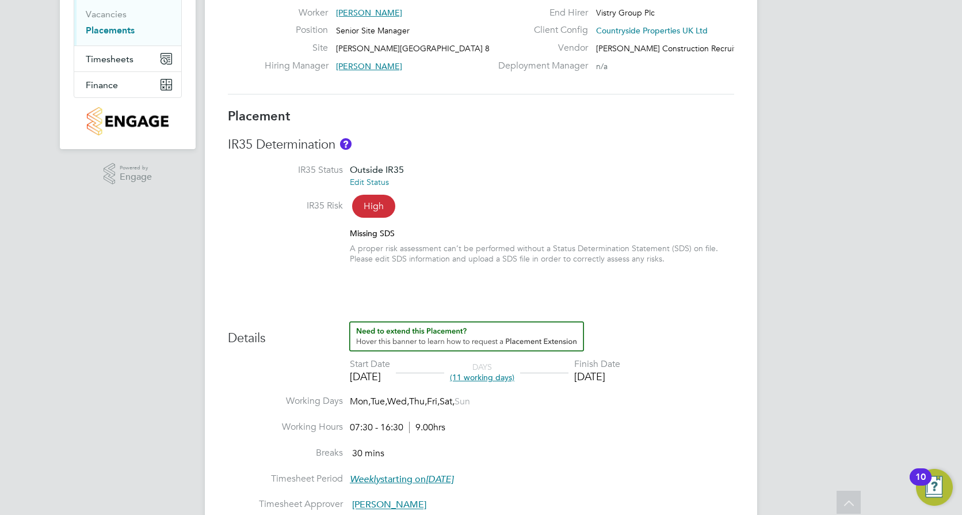
click at [617, 369] on div "Finish Date" at bounding box center [598, 364] width 46 height 12
click at [621, 370] on div "[DATE]" at bounding box center [598, 376] width 46 height 13
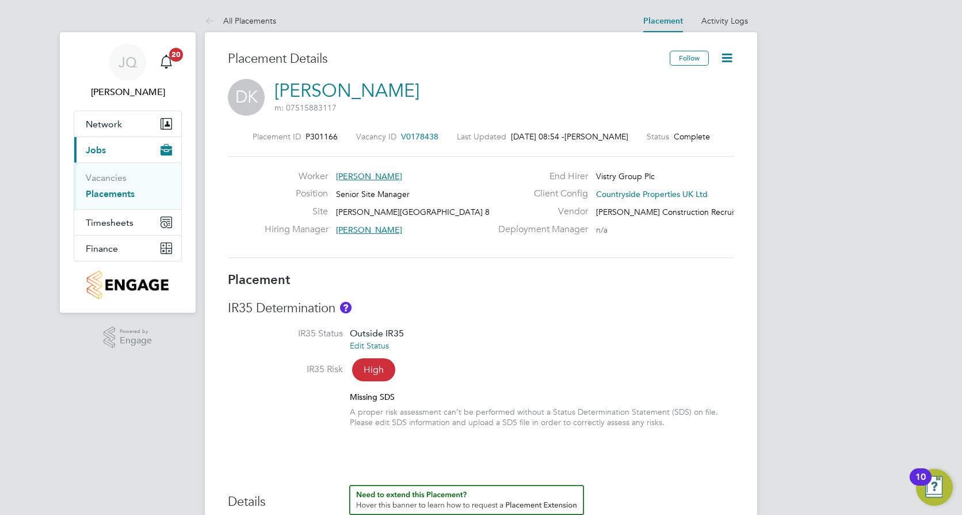
click at [728, 55] on icon at bounding box center [727, 58] width 14 height 14
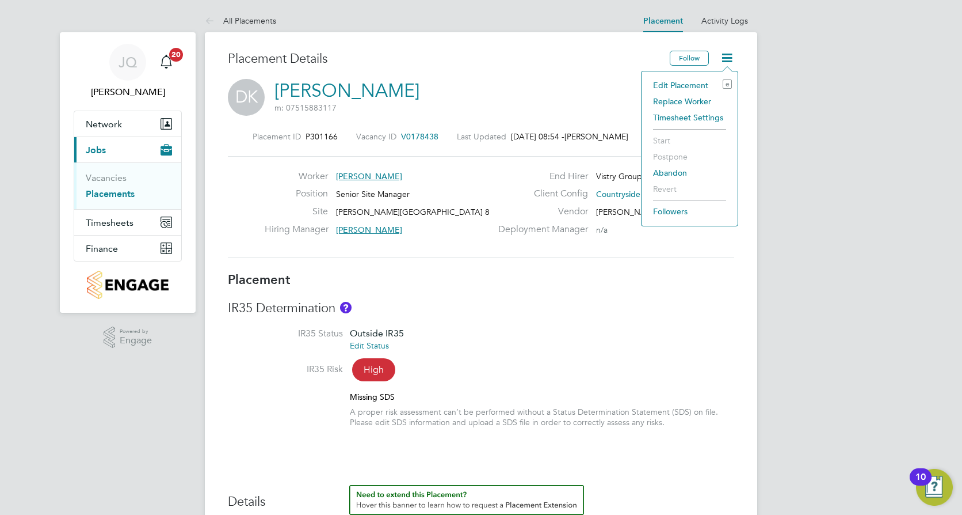
click at [685, 84] on li "Edit Placement e" at bounding box center [690, 85] width 85 height 16
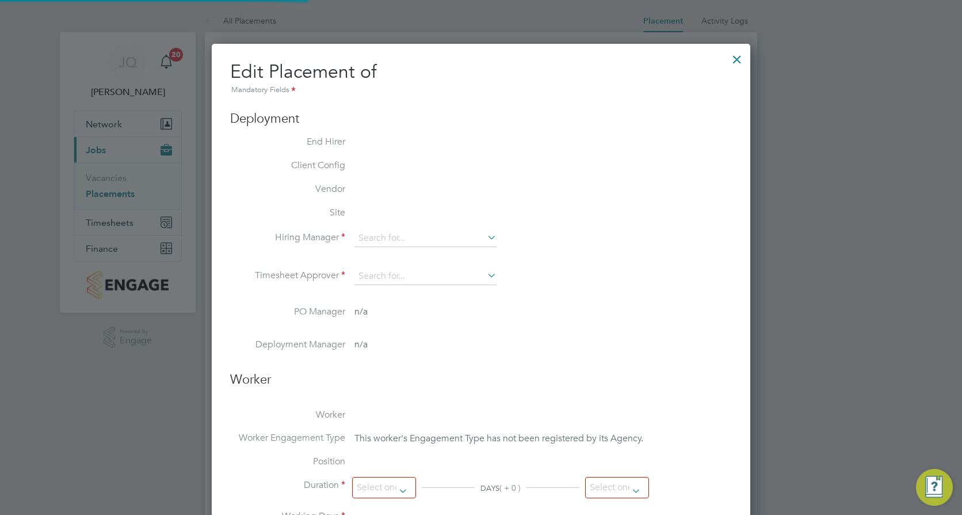
type input "Daniel Entwistle"
type input "[DATE]"
type input "07:30"
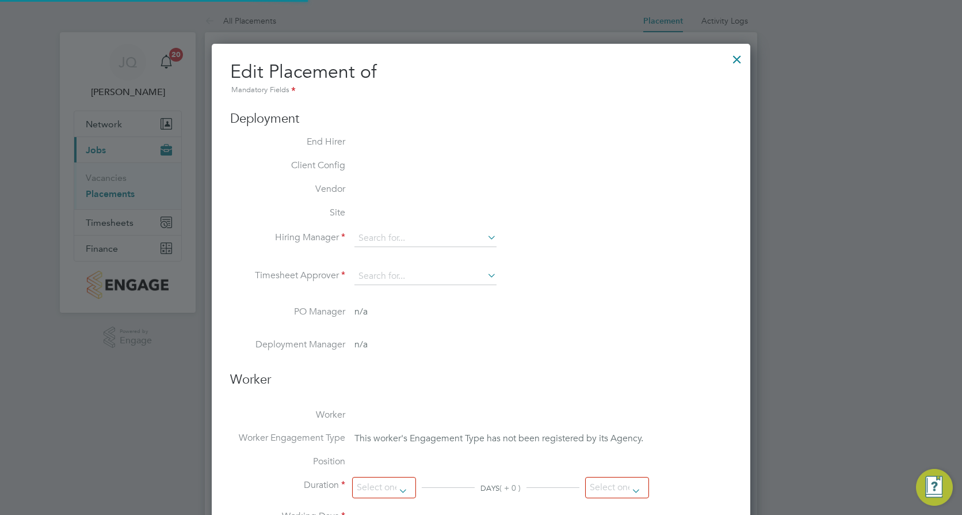
type input "16:30"
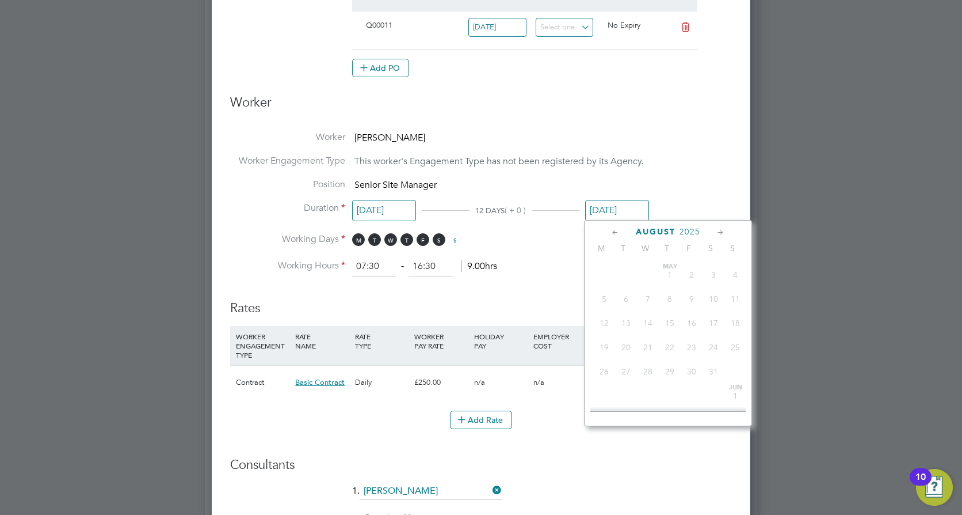
click at [616, 214] on input "[DATE]" at bounding box center [617, 210] width 64 height 21
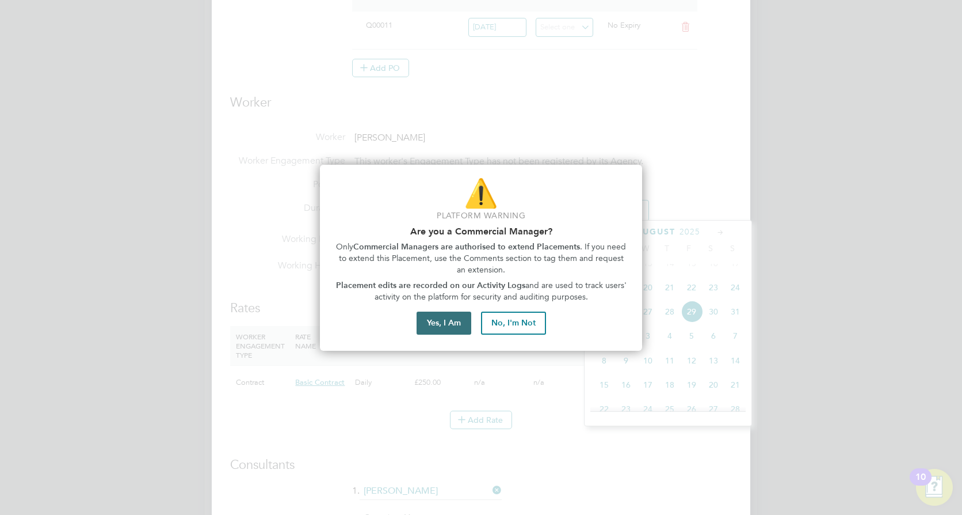
click at [434, 324] on button "Yes, I Am" at bounding box center [444, 322] width 55 height 23
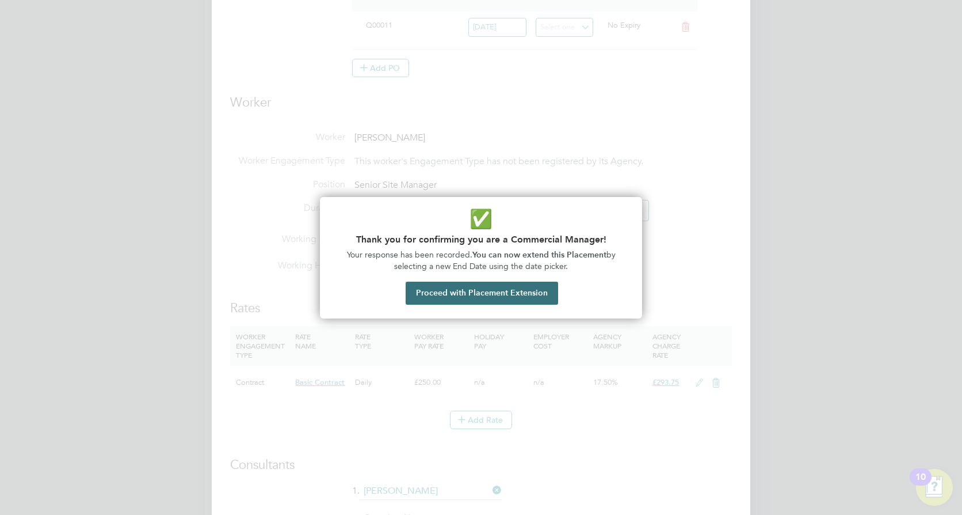
click at [484, 287] on button "Proceed with Placement Extension" at bounding box center [482, 292] width 153 height 23
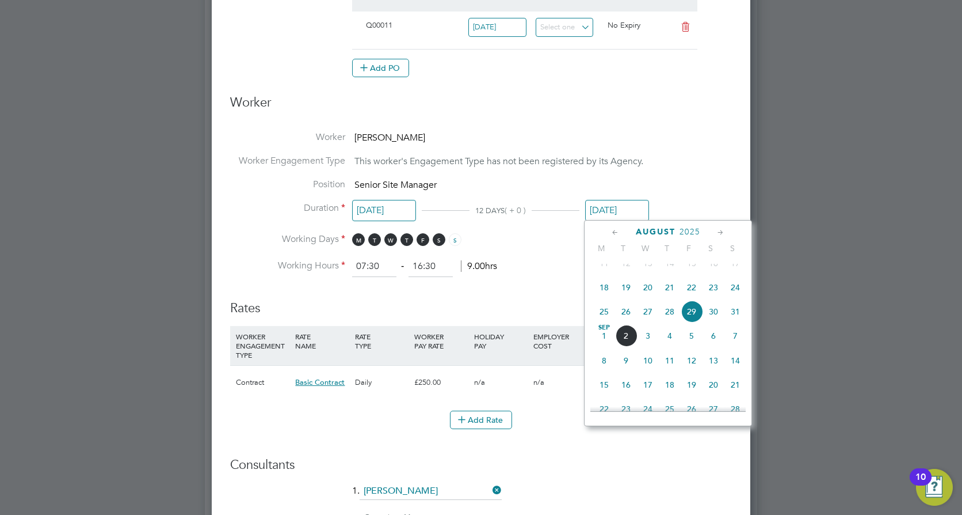
click at [716, 322] on span "30" at bounding box center [714, 311] width 22 height 22
type input "[DATE]"
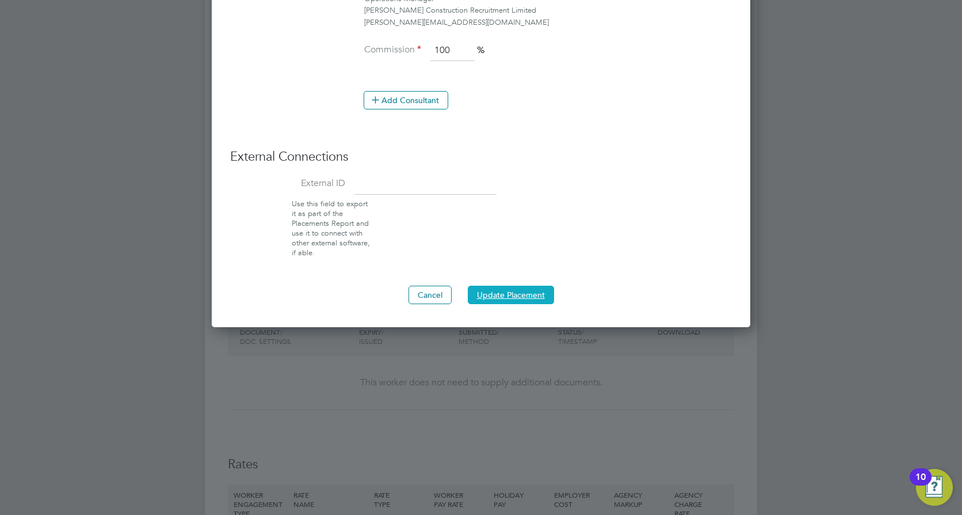
click at [522, 297] on button "Update Placement" at bounding box center [511, 295] width 86 height 18
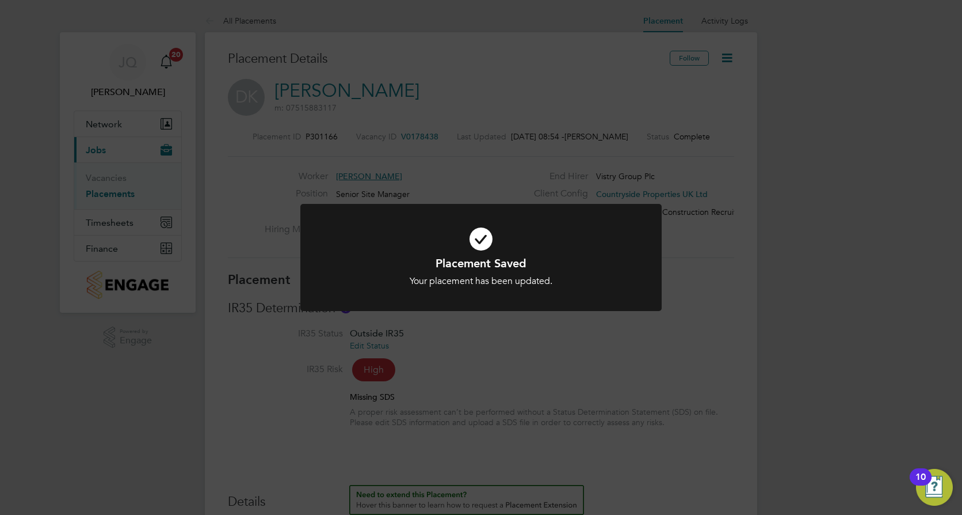
click at [573, 374] on div "Placement Saved Your placement has been updated. Cancel Okay" at bounding box center [481, 257] width 962 height 515
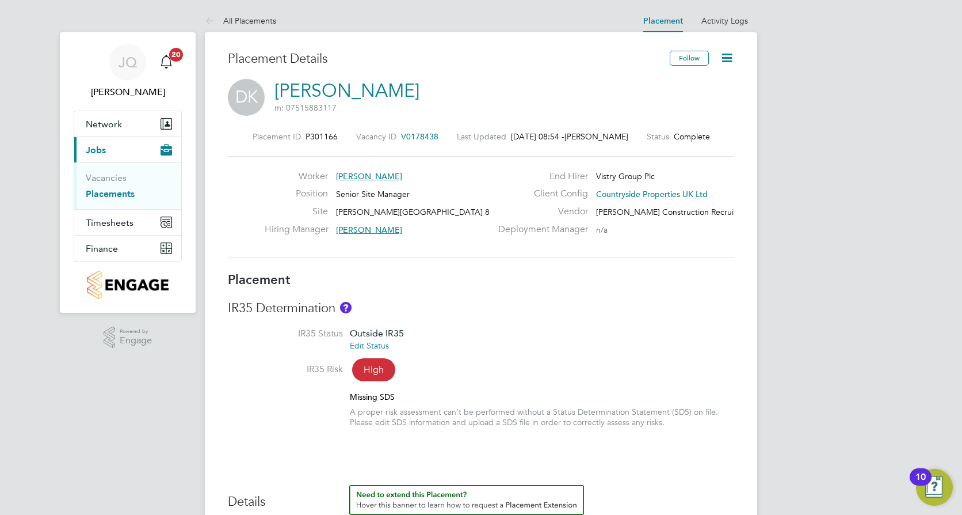
click at [639, 344] on li "IR35 Status Outside IR35 Edit Status" at bounding box center [481, 346] width 507 height 36
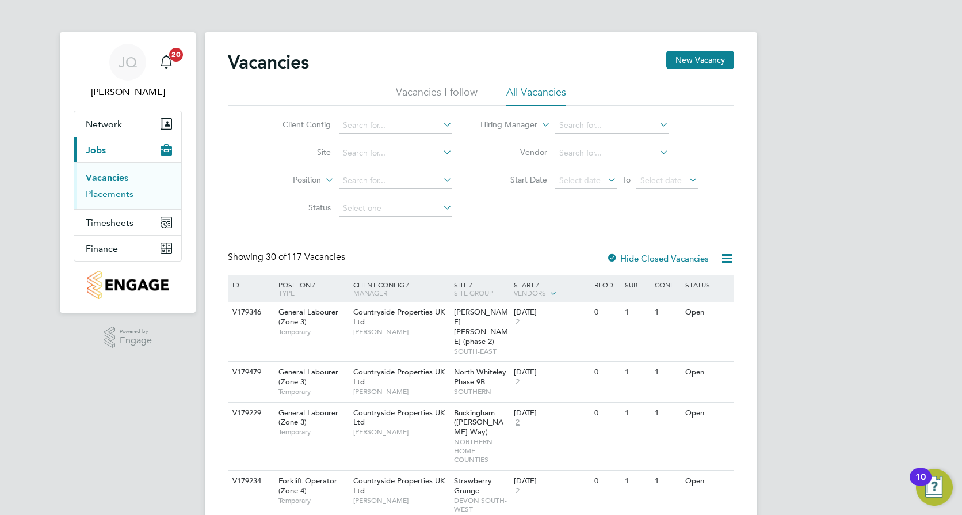
click at [113, 195] on link "Placements" at bounding box center [110, 193] width 48 height 11
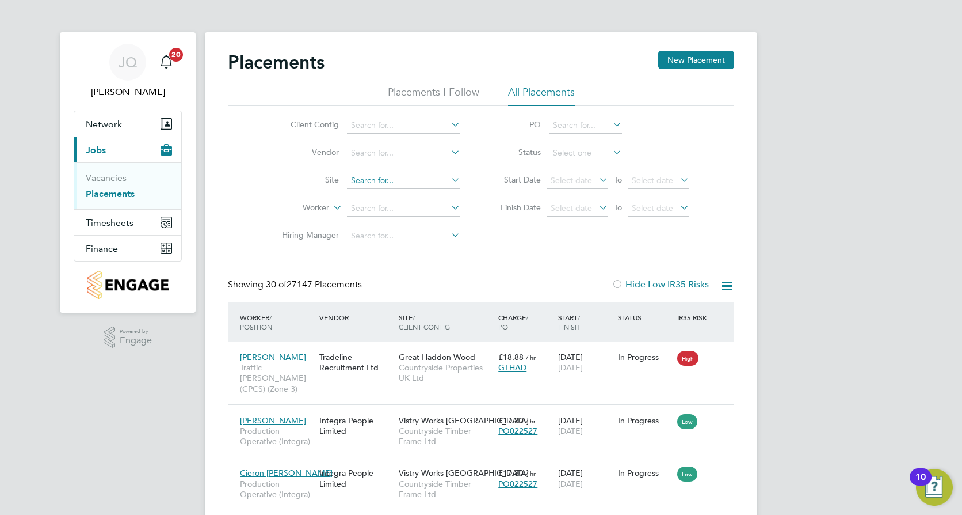
click at [353, 184] on input at bounding box center [403, 181] width 113 height 16
click at [382, 189] on li "Westoning" at bounding box center [404, 197] width 115 height 16
type input "Westoning"
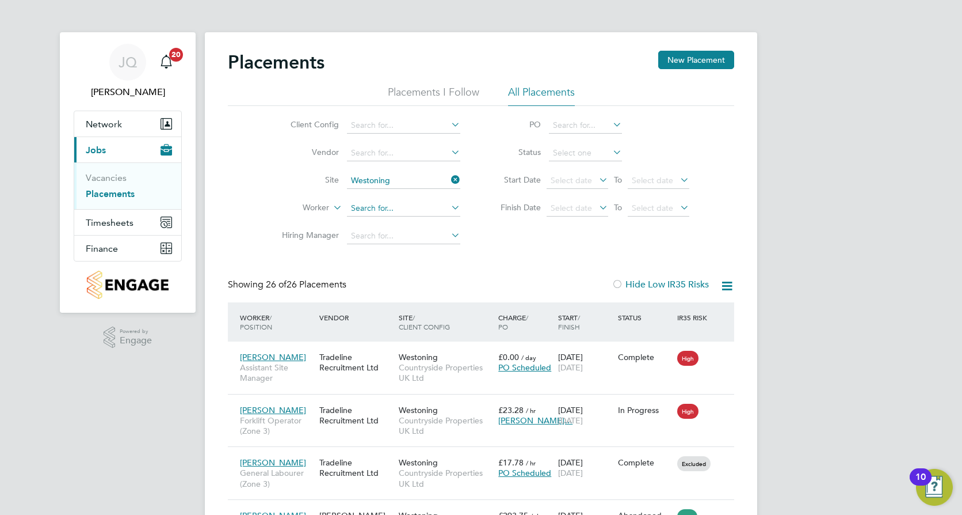
click at [361, 208] on input at bounding box center [403, 208] width 113 height 16
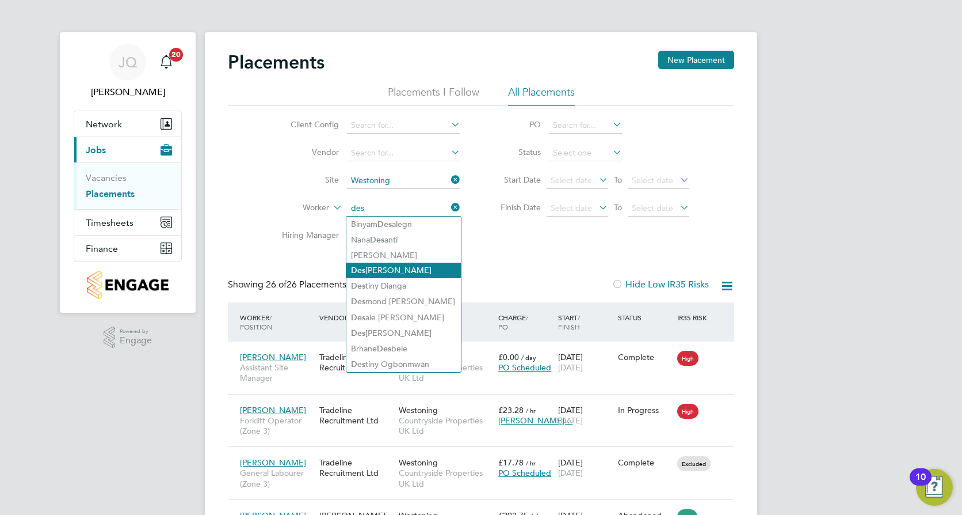
click at [402, 264] on li "Des [PERSON_NAME]" at bounding box center [404, 270] width 115 height 16
type input "[PERSON_NAME]"
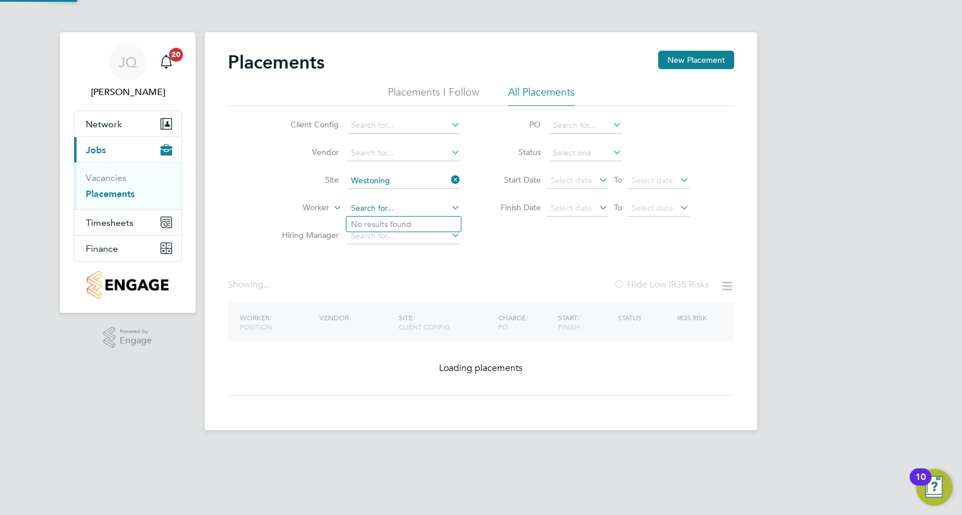
drag, startPoint x: 421, startPoint y: 207, endPoint x: 367, endPoint y: 209, distance: 54.2
click at [367, 209] on input at bounding box center [403, 208] width 113 height 16
